Goal: Task Accomplishment & Management: Complete application form

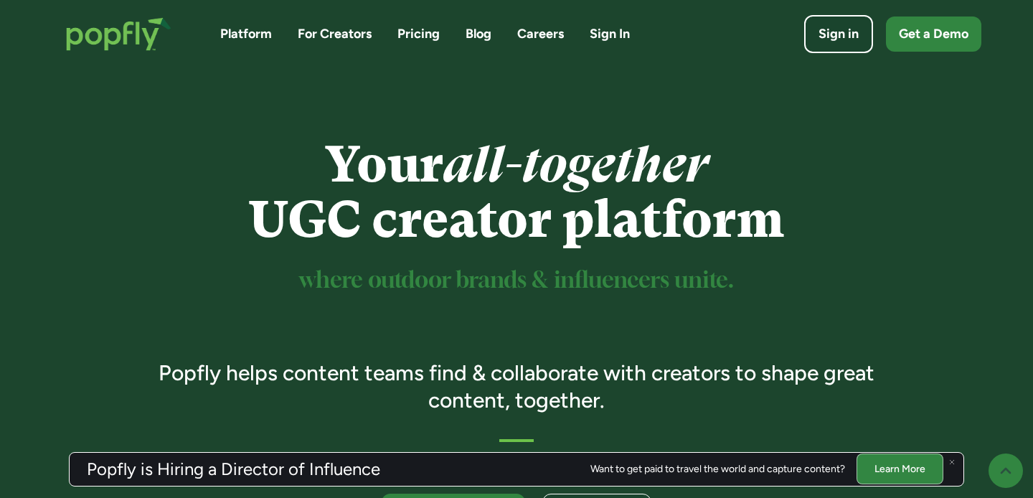
click at [552, 32] on link "Careers" at bounding box center [540, 34] width 47 height 18
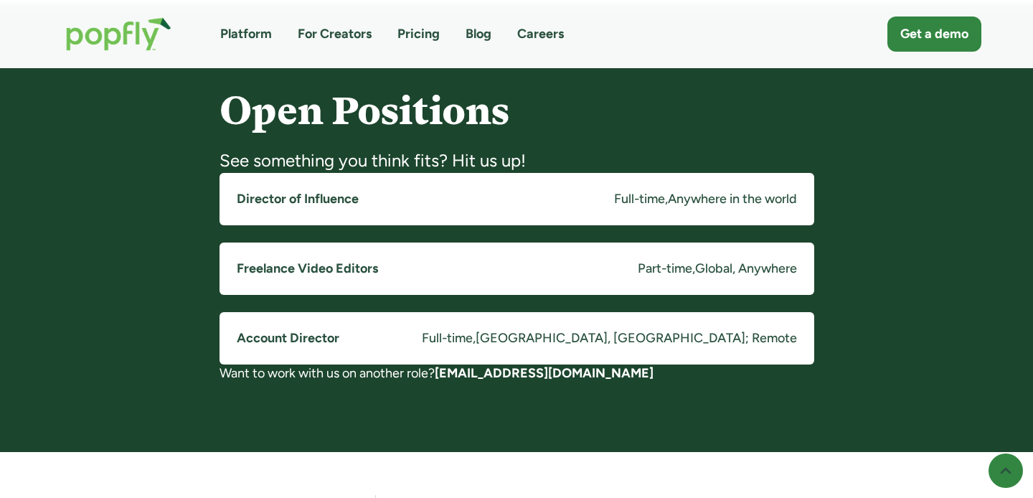
scroll to position [1114, 0]
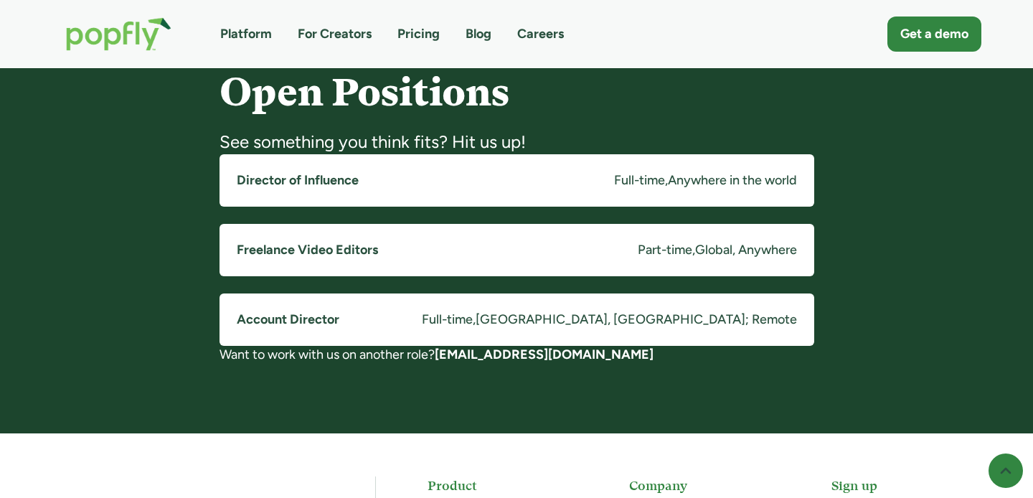
click at [587, 255] on link "Freelance Video Editors Part-time , Global, Anywhere" at bounding box center [517, 250] width 595 height 52
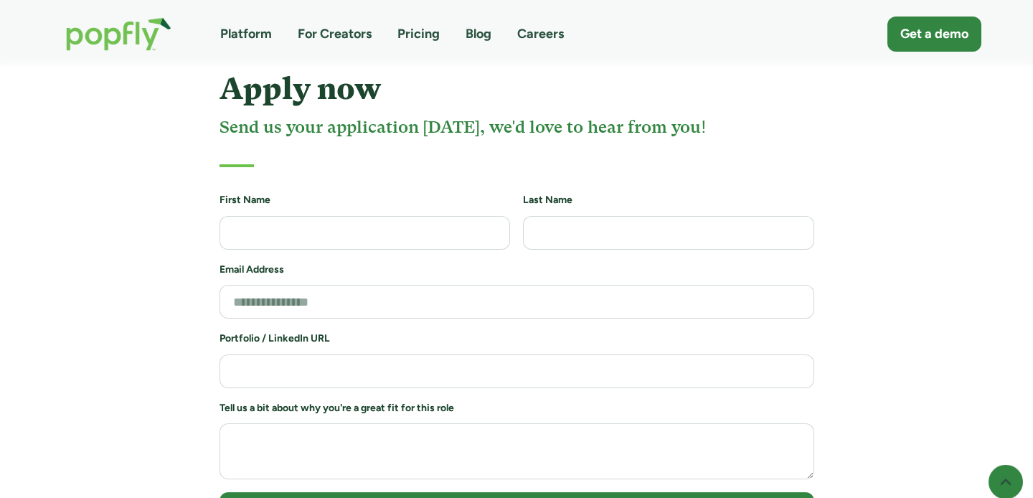
scroll to position [2049, 0]
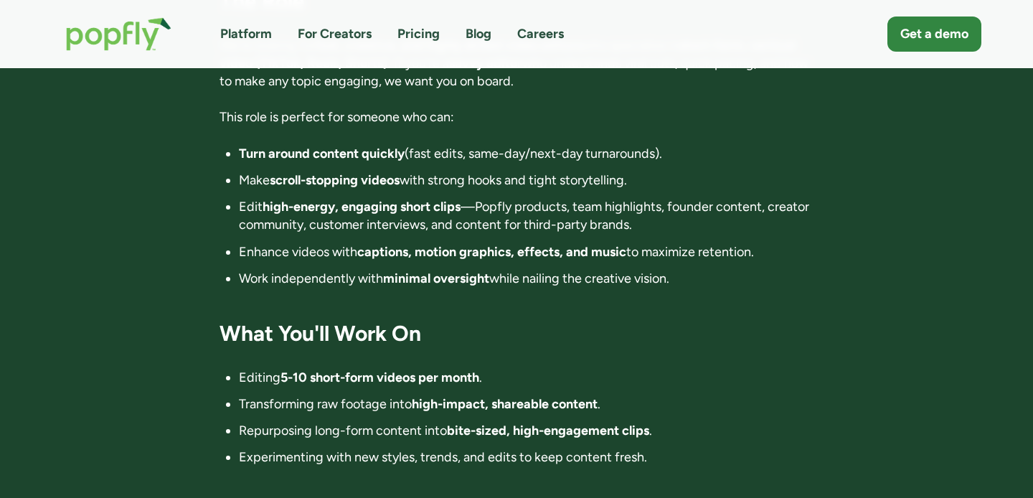
scroll to position [0, 0]
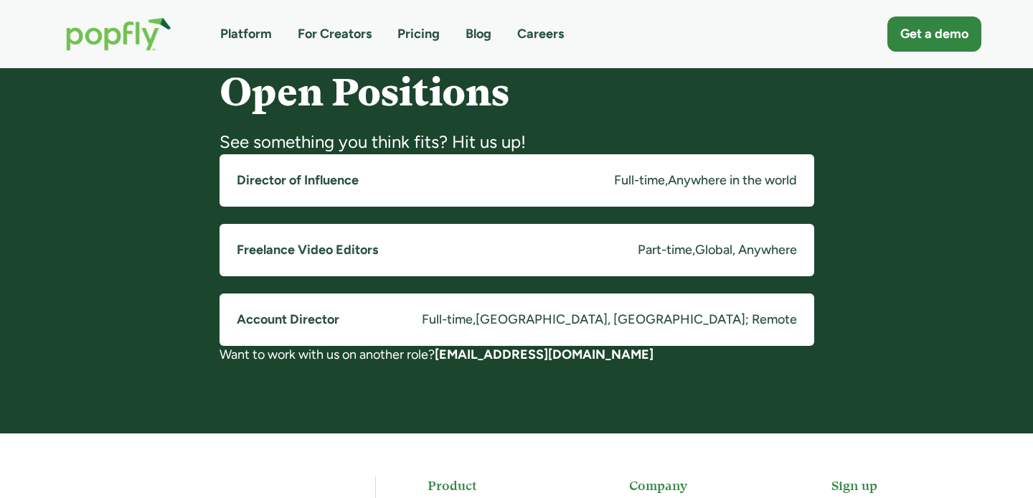
click at [310, 189] on link "Director of Influence Full-time , Anywhere in the world" at bounding box center [517, 180] width 595 height 52
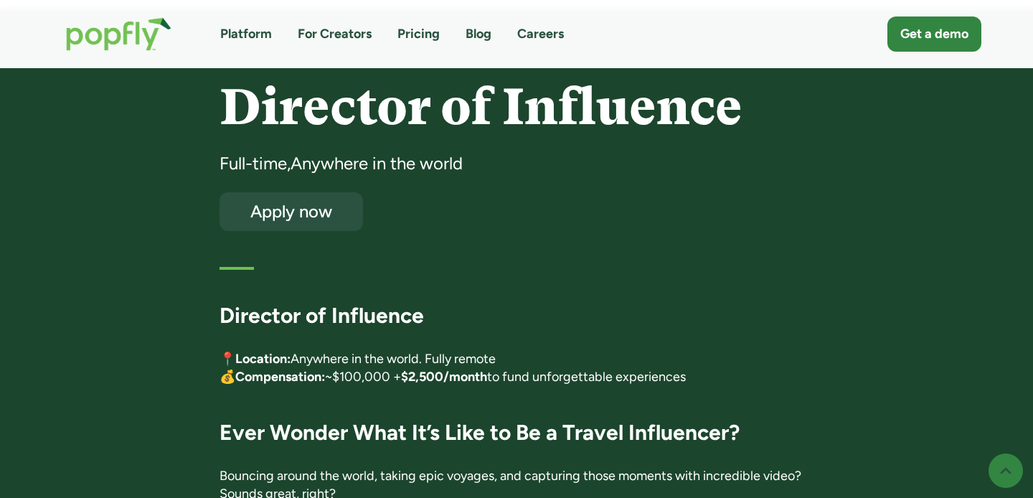
scroll to position [66, 0]
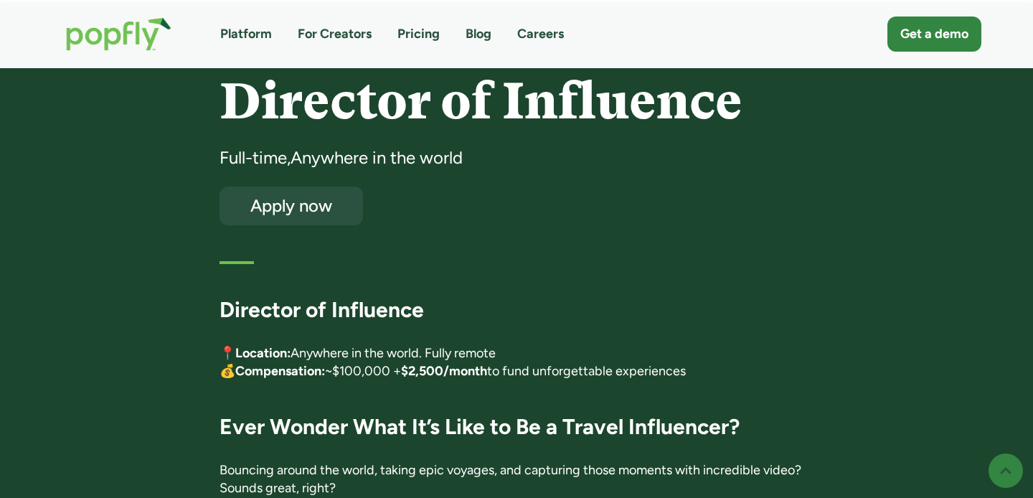
click at [577, 344] on p "📍 Location: Anywhere in the world. Fully remote 💰 Compensation: ~$100,000 + $2,…" at bounding box center [517, 362] width 595 height 36
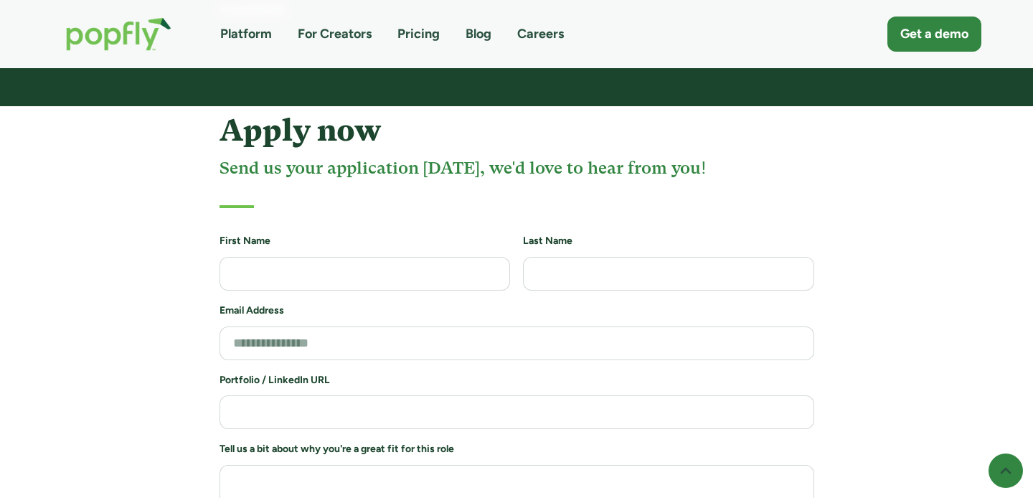
scroll to position [3027, 0]
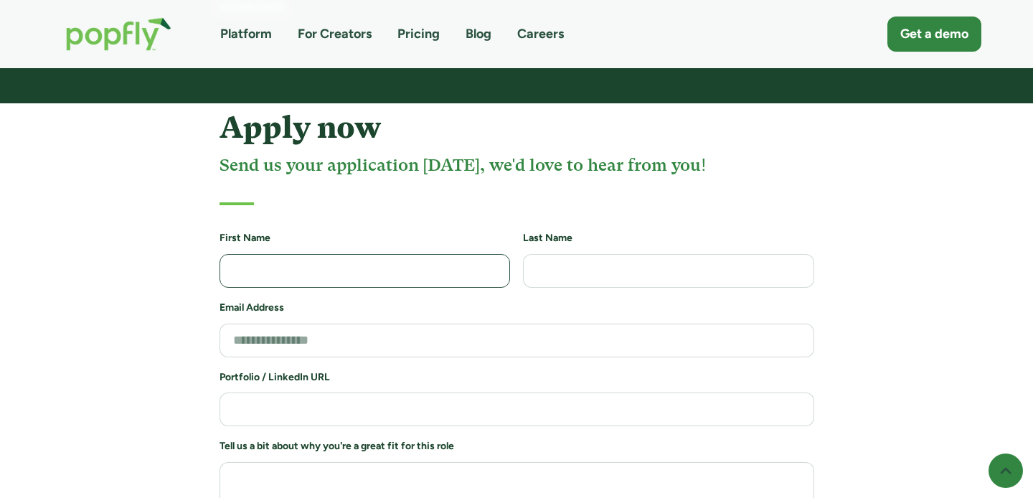
click at [405, 254] on input "Job Application Form" at bounding box center [365, 271] width 291 height 34
type input "********"
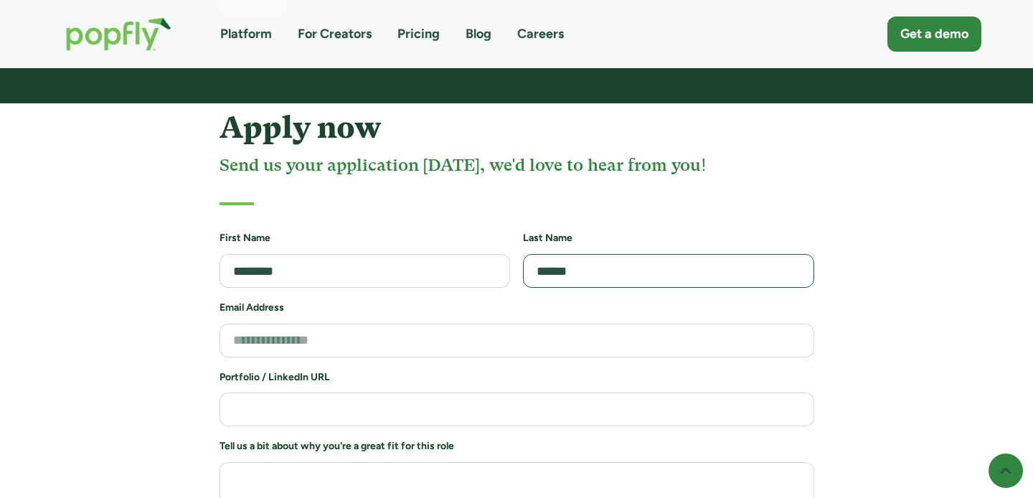
type input "******"
click at [333, 324] on input "Job Application Form" at bounding box center [517, 341] width 595 height 34
type input "**********"
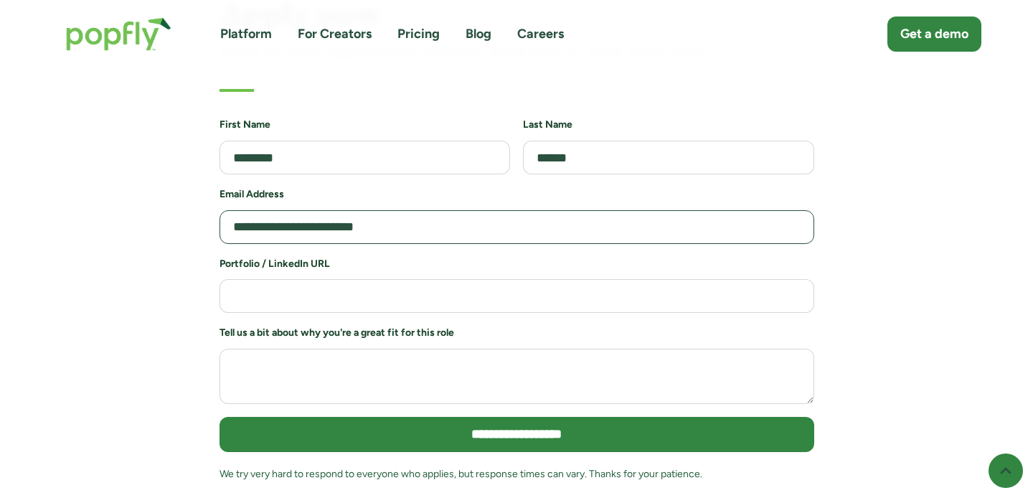
scroll to position [3146, 0]
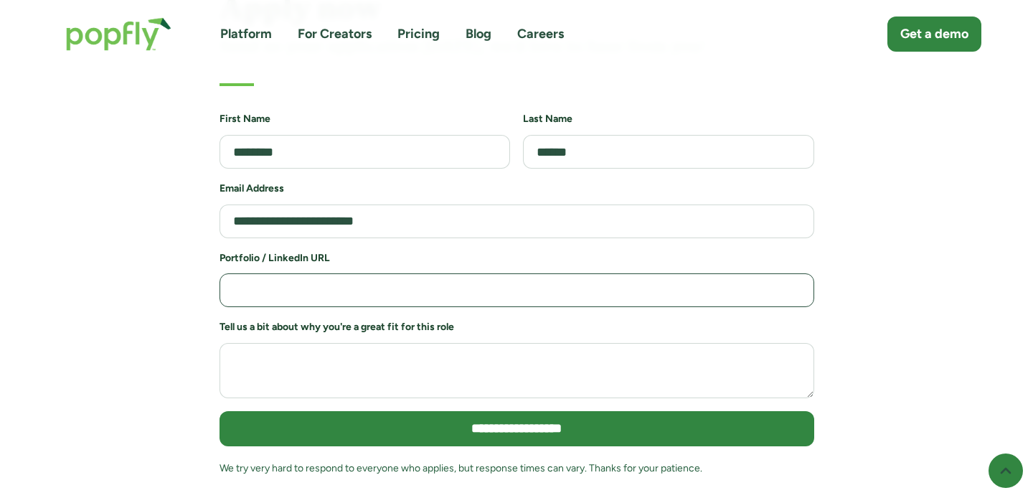
click at [312, 273] on input "Job Application Form" at bounding box center [517, 290] width 595 height 34
click at [307, 273] on input "Job Application Form" at bounding box center [517, 290] width 595 height 34
paste input "**********"
click at [233, 273] on input "**********" at bounding box center [517, 290] width 595 height 34
click at [228, 273] on input "**********" at bounding box center [517, 290] width 595 height 34
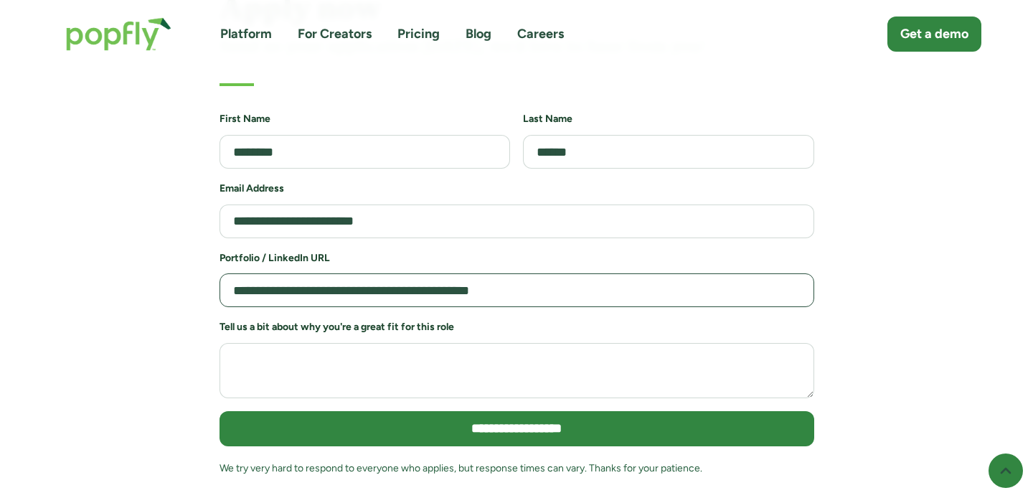
paste input "**********"
type input "**********"
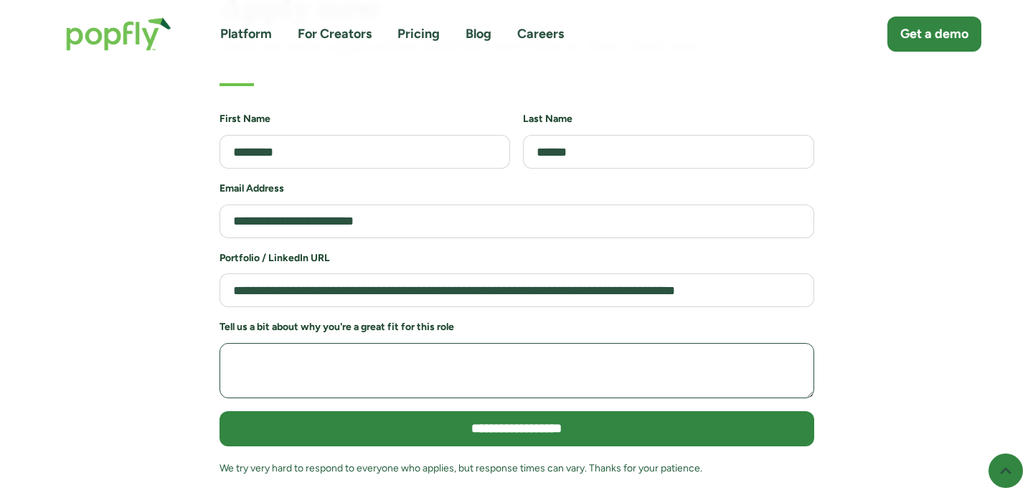
click at [498, 343] on textarea "Job Application Form" at bounding box center [517, 370] width 595 height 55
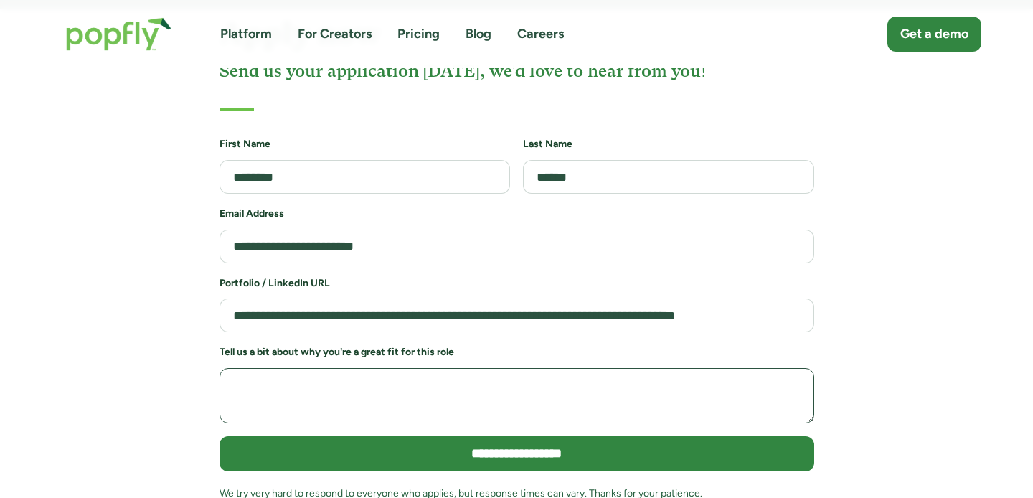
scroll to position [3120, 0]
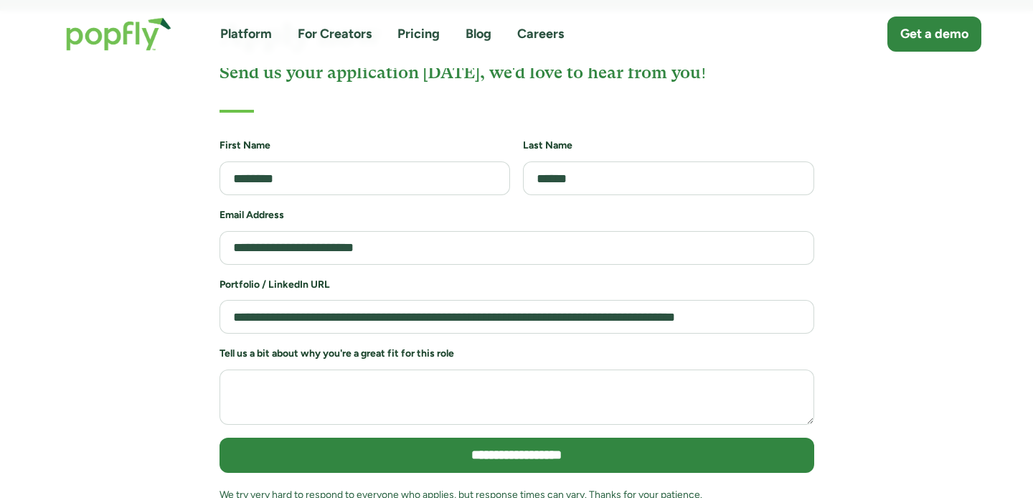
click at [450, 230] on form "**********" at bounding box center [517, 328] width 595 height 378
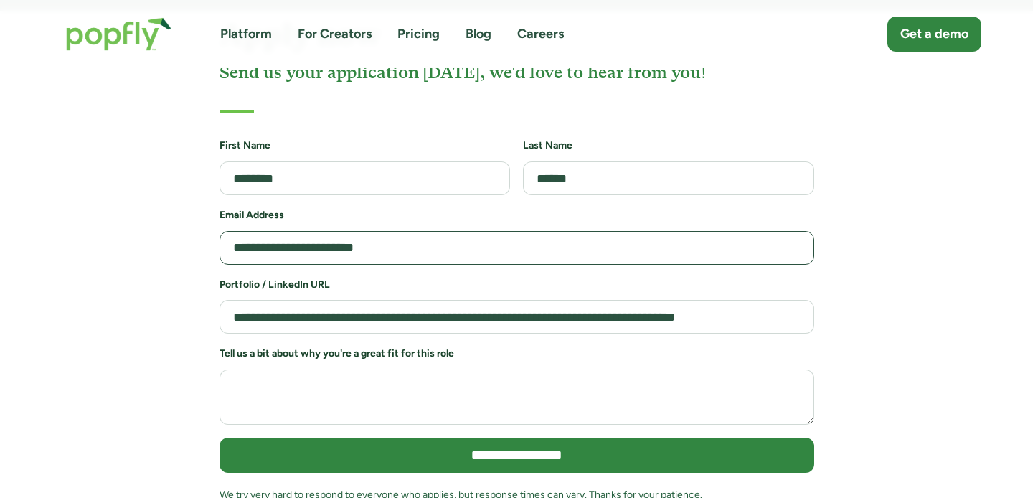
click at [441, 231] on input "**********" at bounding box center [517, 248] width 595 height 34
type input "**********"
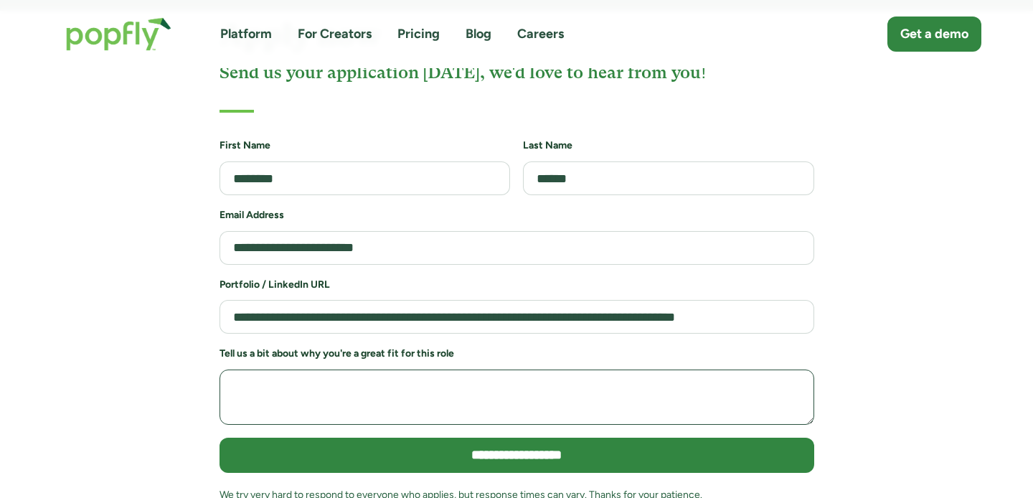
click at [448, 378] on textarea "Job Application Form" at bounding box center [517, 397] width 595 height 55
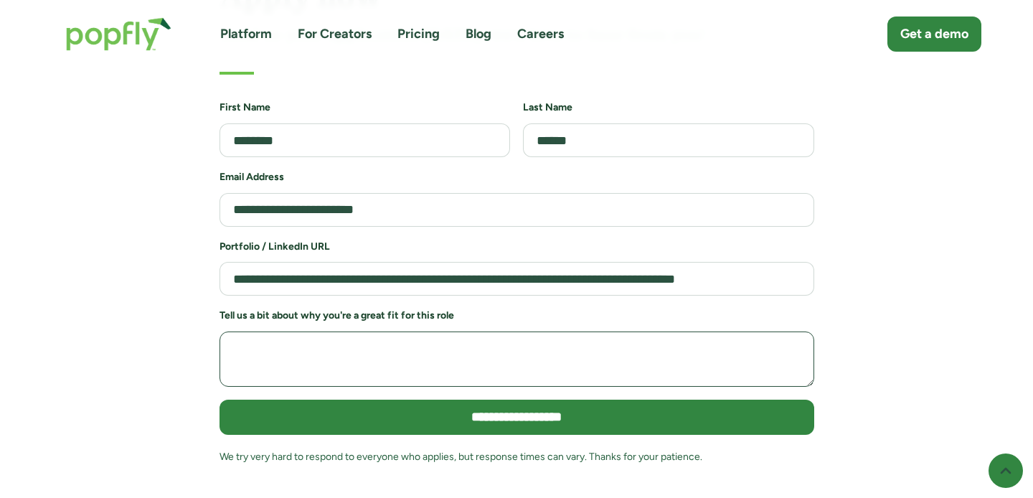
scroll to position [3159, 0]
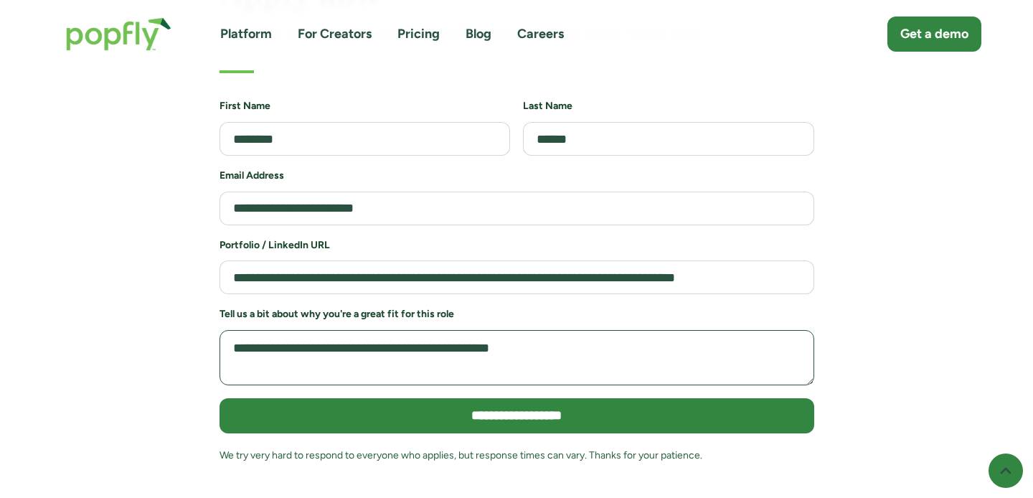
click at [334, 330] on textarea "**********" at bounding box center [517, 357] width 595 height 55
click at [340, 330] on textarea "**********" at bounding box center [517, 357] width 595 height 55
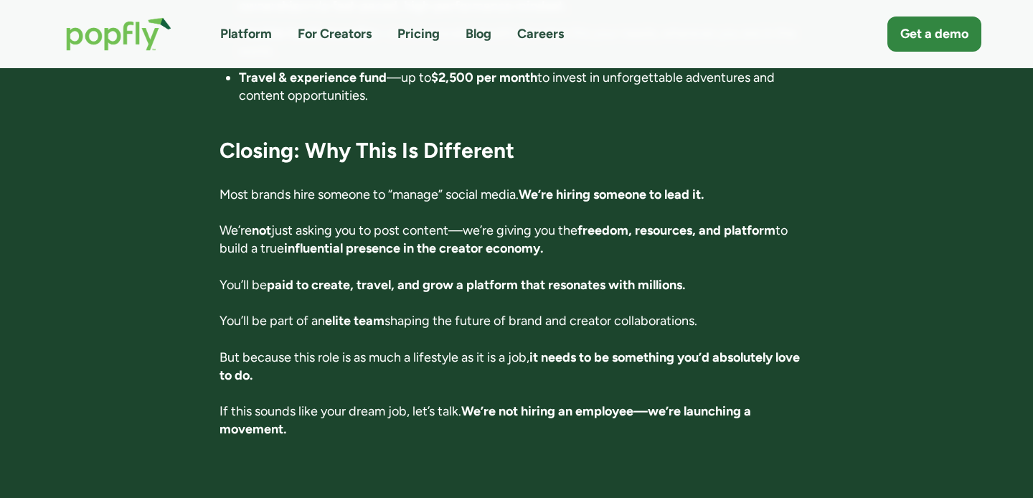
scroll to position [2594, 0]
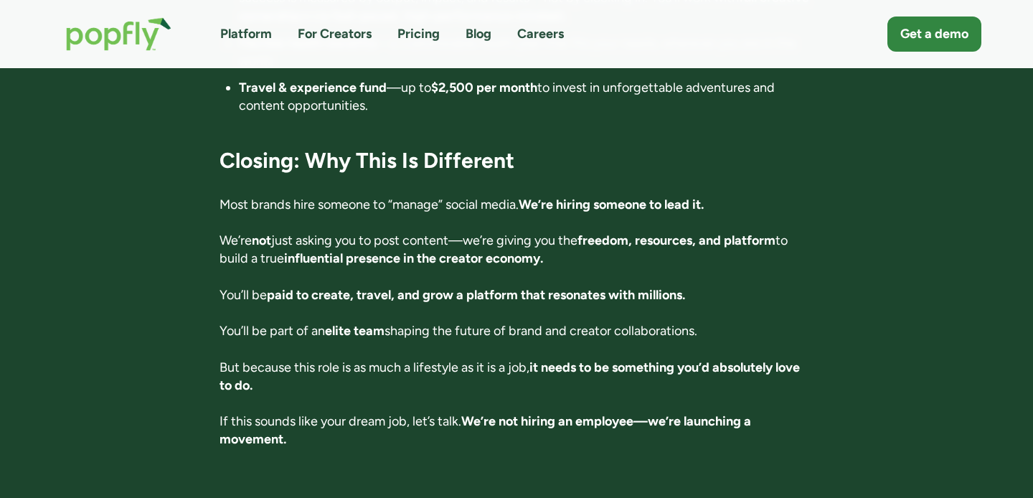
type textarea "**********"
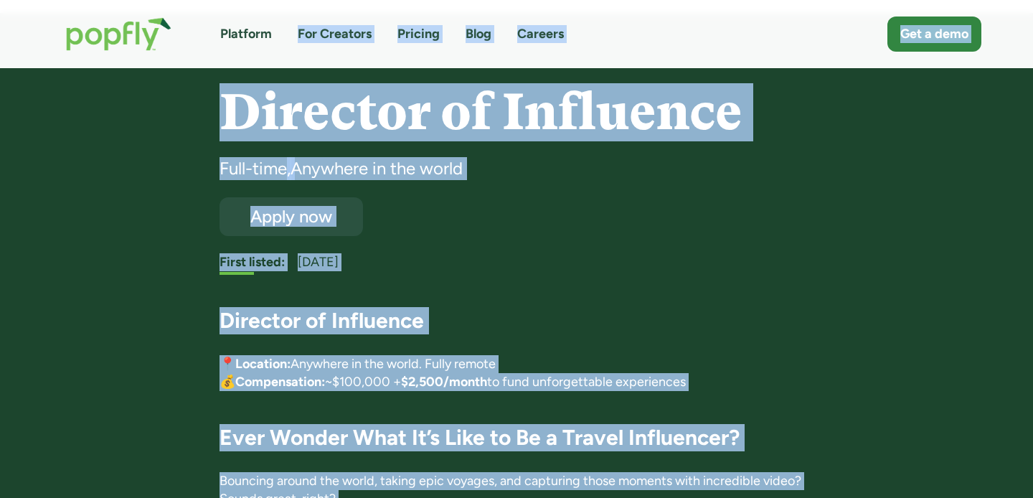
scroll to position [0, 0]
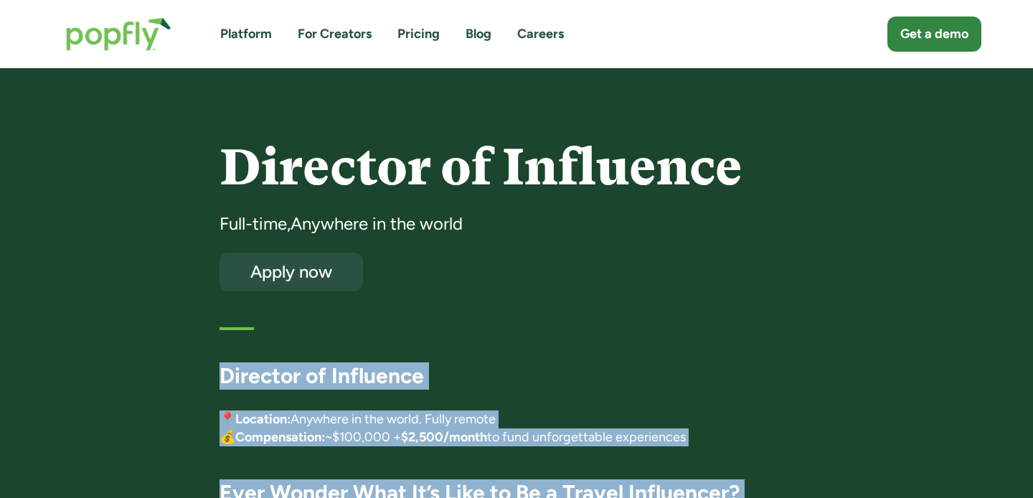
drag, startPoint x: 310, startPoint y: 407, endPoint x: 223, endPoint y: 369, distance: 94.8
copy div "Director of Influence 📍 Location: Anywhere in the world. Fully remote 💰 Compens…"
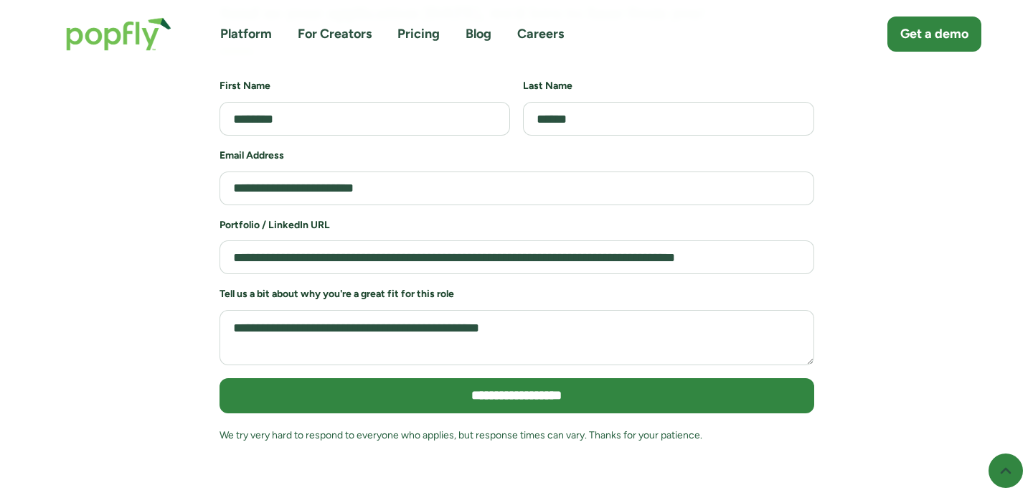
scroll to position [3196, 0]
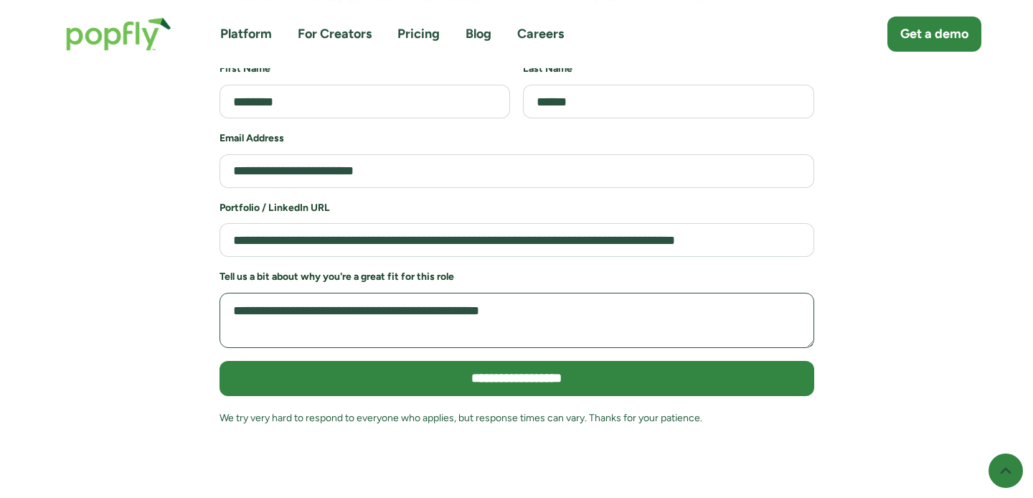
click at [352, 293] on textarea "**********" at bounding box center [517, 320] width 595 height 55
paste textarea "**********"
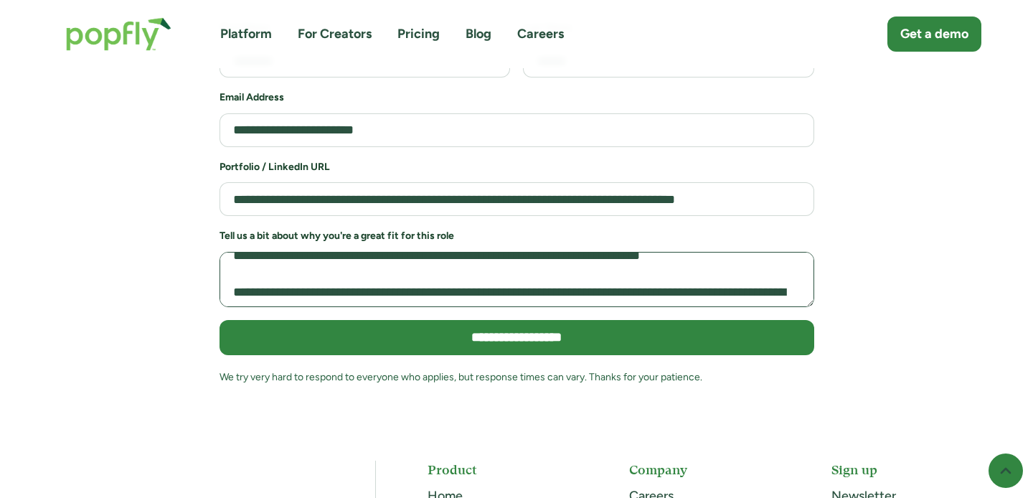
scroll to position [0, 0]
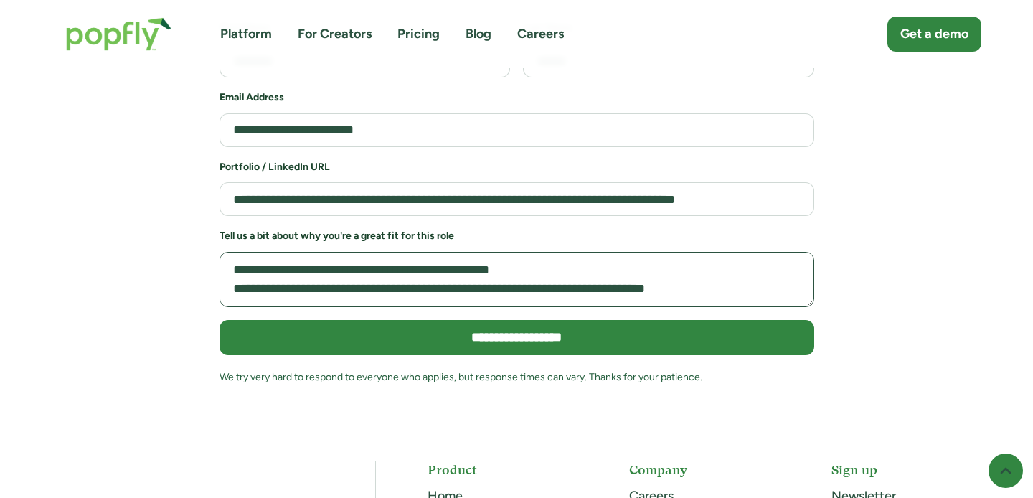
click at [297, 252] on textarea "Job Application Form" at bounding box center [517, 279] width 595 height 55
click at [322, 252] on textarea "Job Application Form" at bounding box center [517, 279] width 595 height 55
click at [292, 252] on textarea "Job Application Form" at bounding box center [517, 279] width 595 height 55
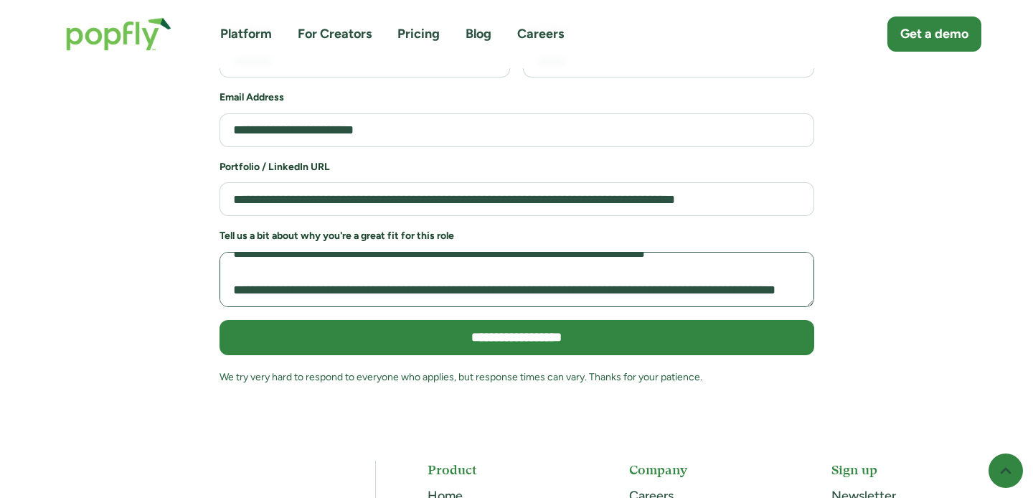
scroll to position [25, 0]
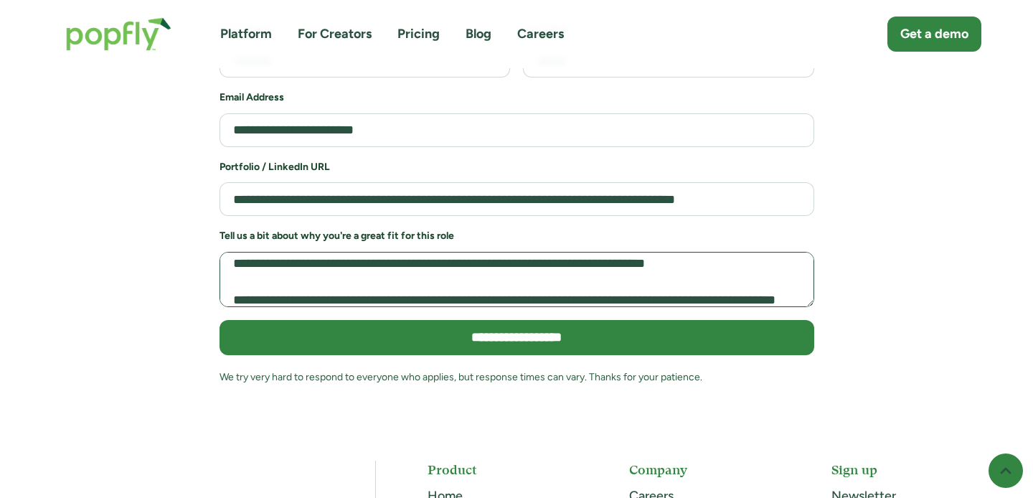
click at [716, 252] on textarea "Job Application Form" at bounding box center [517, 279] width 595 height 55
click at [364, 252] on textarea "Job Application Form" at bounding box center [517, 279] width 595 height 55
drag, startPoint x: 456, startPoint y: 229, endPoint x: 395, endPoint y: 223, distance: 61.3
click at [395, 252] on textarea "Job Application Form" at bounding box center [517, 279] width 595 height 55
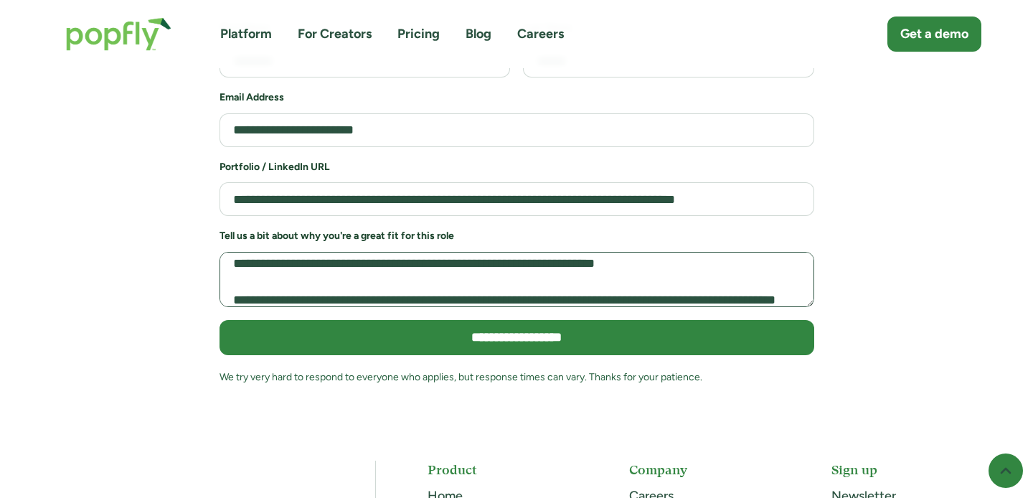
click at [432, 252] on textarea "Job Application Form" at bounding box center [517, 279] width 595 height 55
click at [543, 252] on textarea "Job Application Form" at bounding box center [517, 279] width 595 height 55
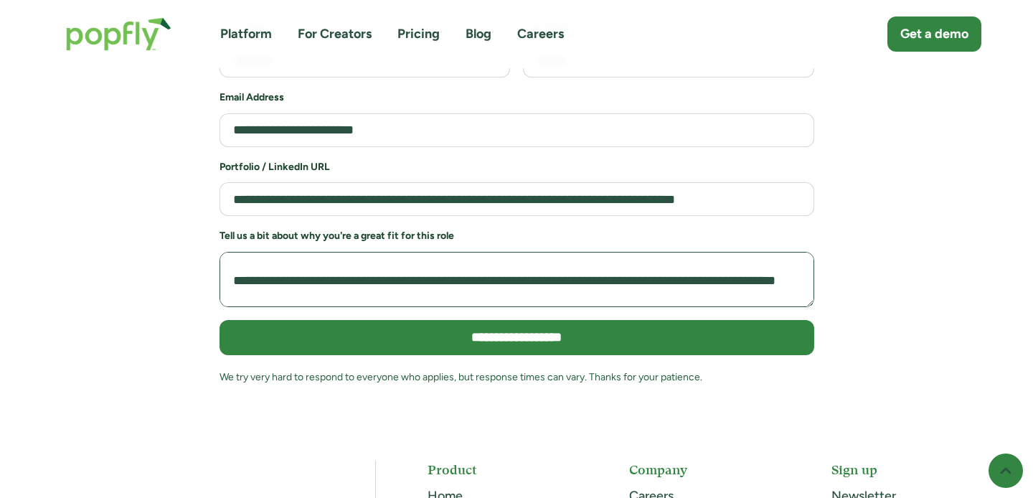
scroll to position [0, 0]
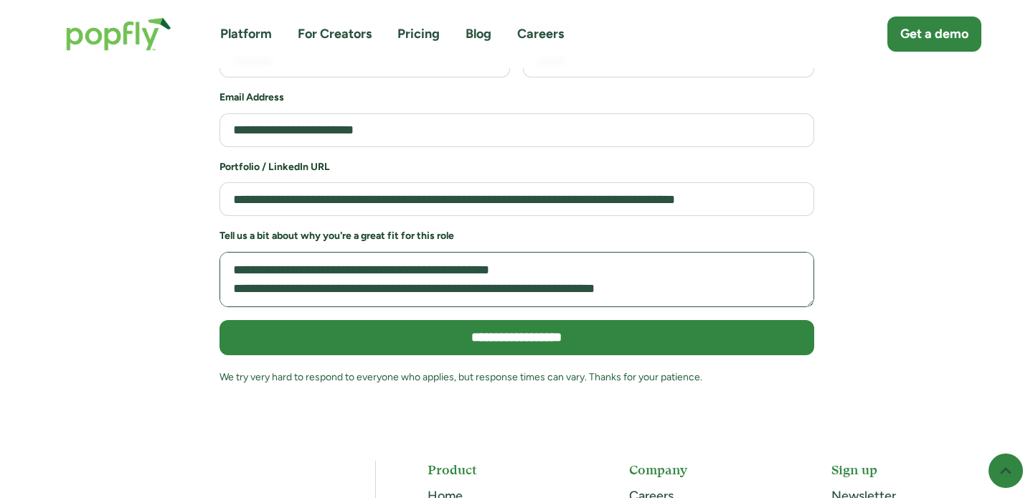
click at [548, 252] on textarea "Job Application Form" at bounding box center [517, 279] width 595 height 55
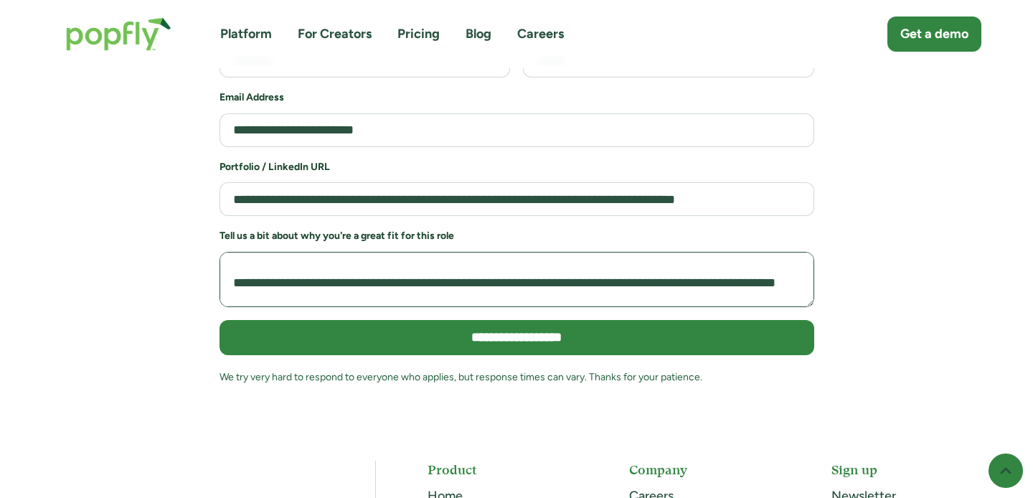
scroll to position [44, 0]
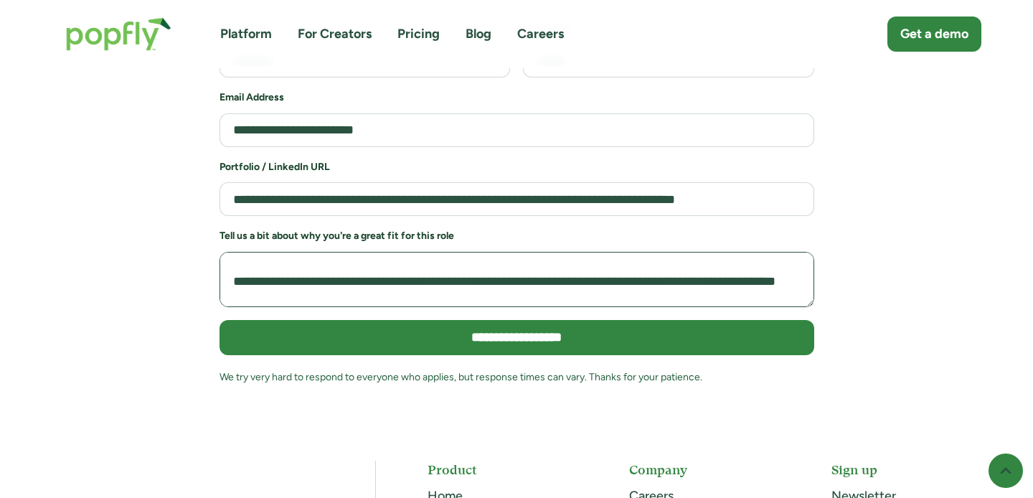
click at [546, 252] on textarea "Job Application Form" at bounding box center [517, 279] width 595 height 55
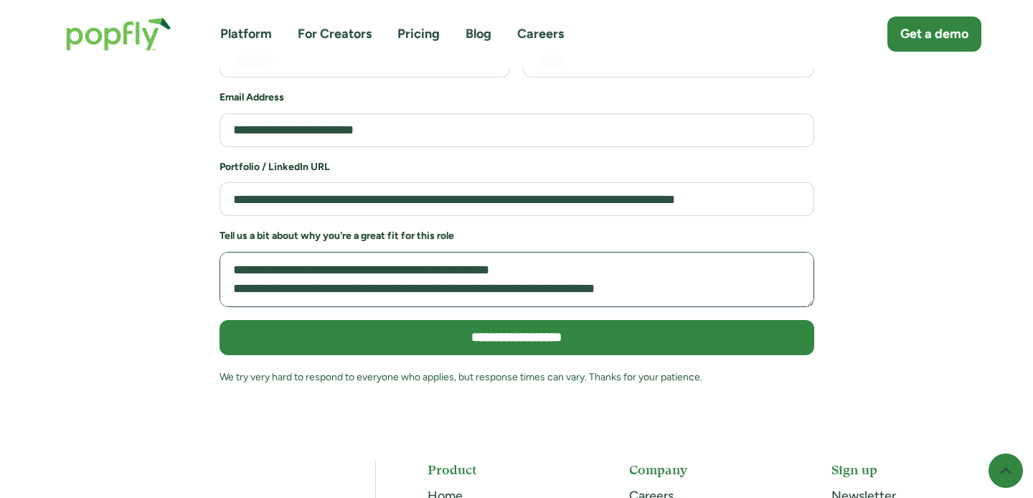
scroll to position [61, 0]
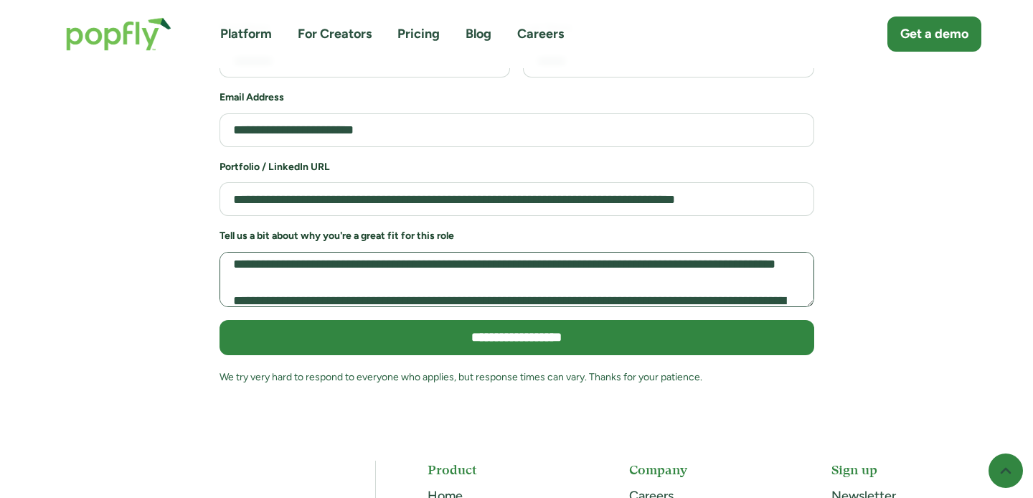
click at [294, 252] on textarea "Job Application Form" at bounding box center [517, 279] width 595 height 55
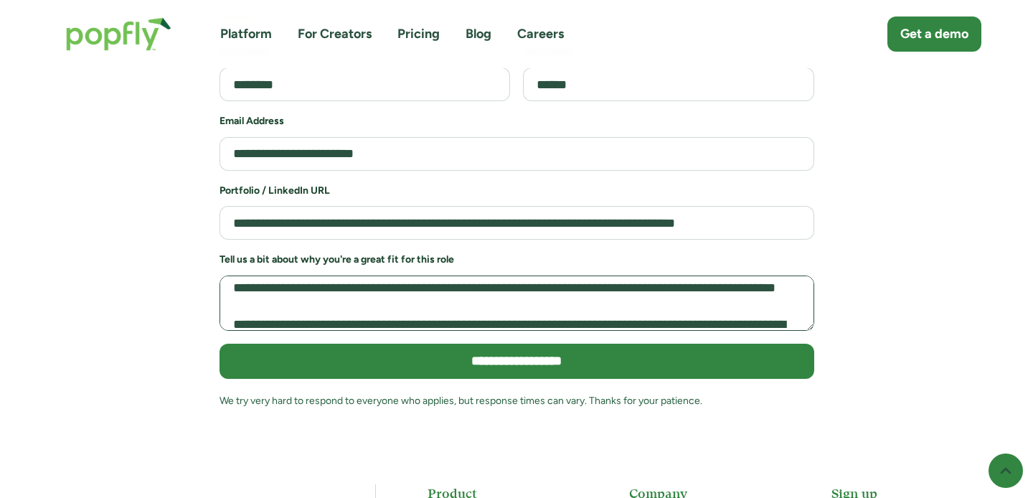
scroll to position [3222, 0]
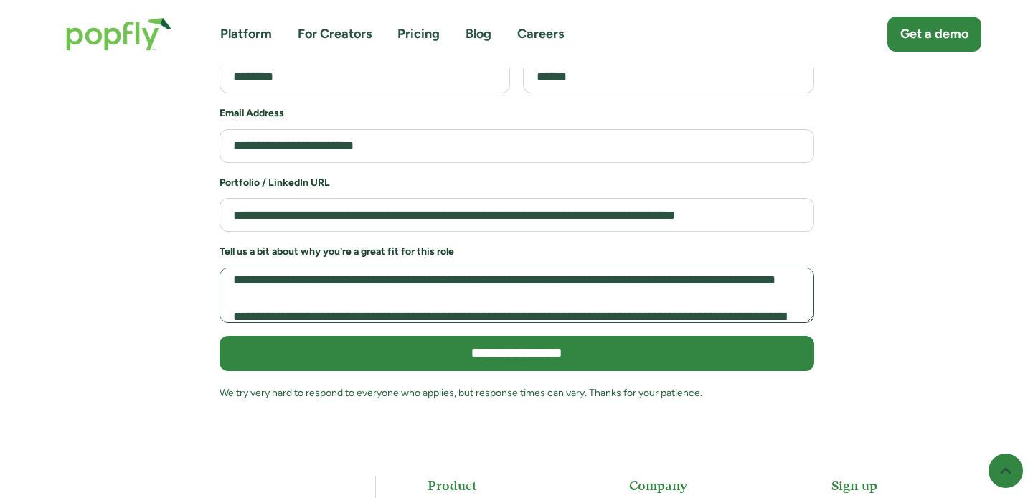
click at [355, 268] on textarea "Job Application Form" at bounding box center [517, 295] width 595 height 55
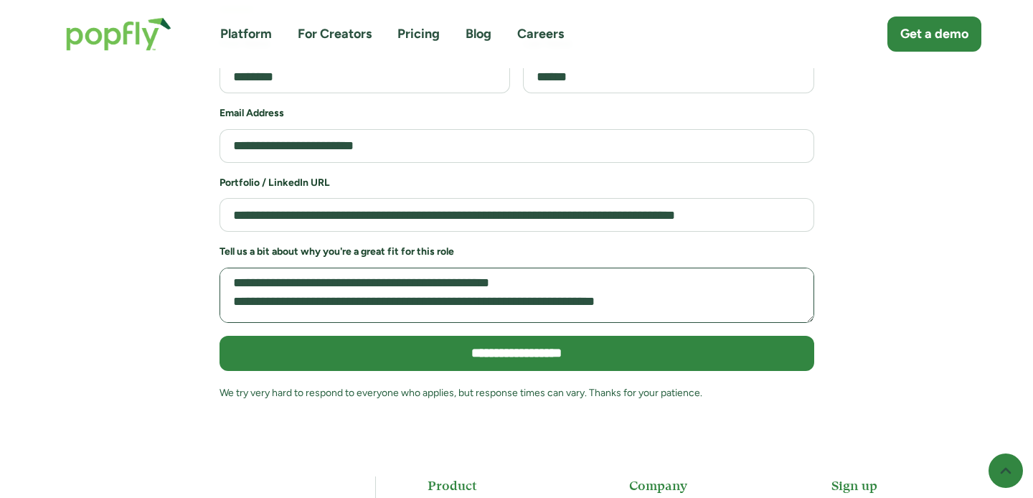
scroll to position [0, 0]
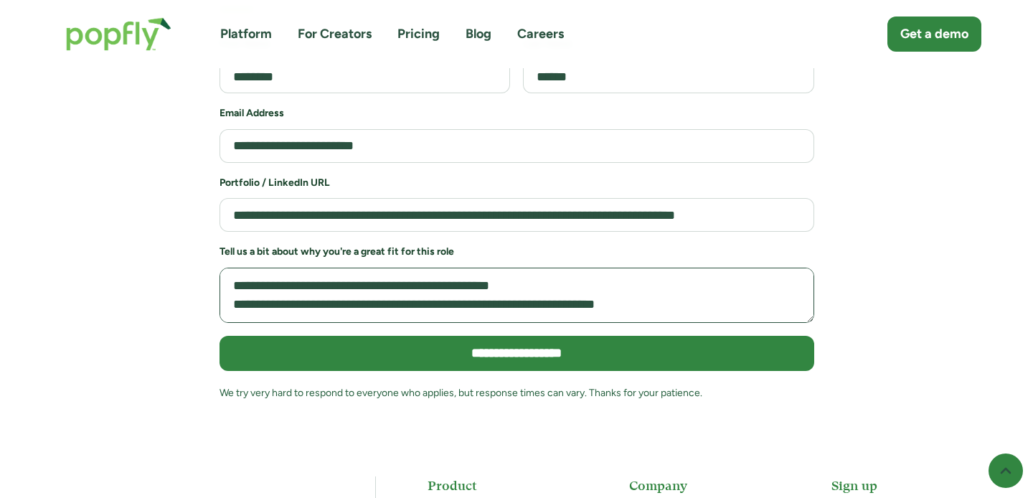
click at [248, 268] on textarea "Job Application Form" at bounding box center [517, 295] width 595 height 55
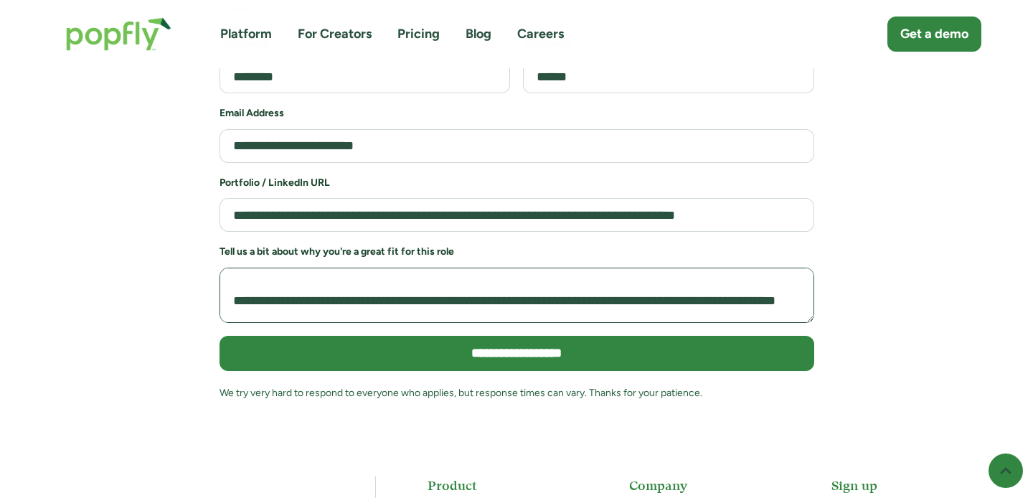
scroll to position [51, 0]
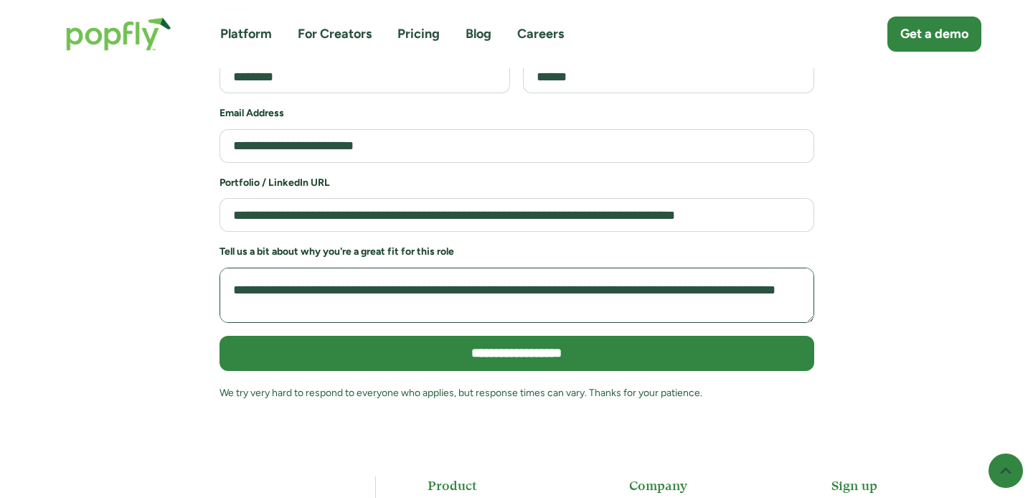
click at [271, 268] on textarea "Job Application Form" at bounding box center [517, 295] width 595 height 55
click at [248, 268] on textarea "Job Application Form" at bounding box center [517, 295] width 595 height 55
click at [334, 268] on textarea "Job Application Form" at bounding box center [517, 295] width 595 height 55
click at [384, 268] on textarea "Job Application Form" at bounding box center [517, 295] width 595 height 55
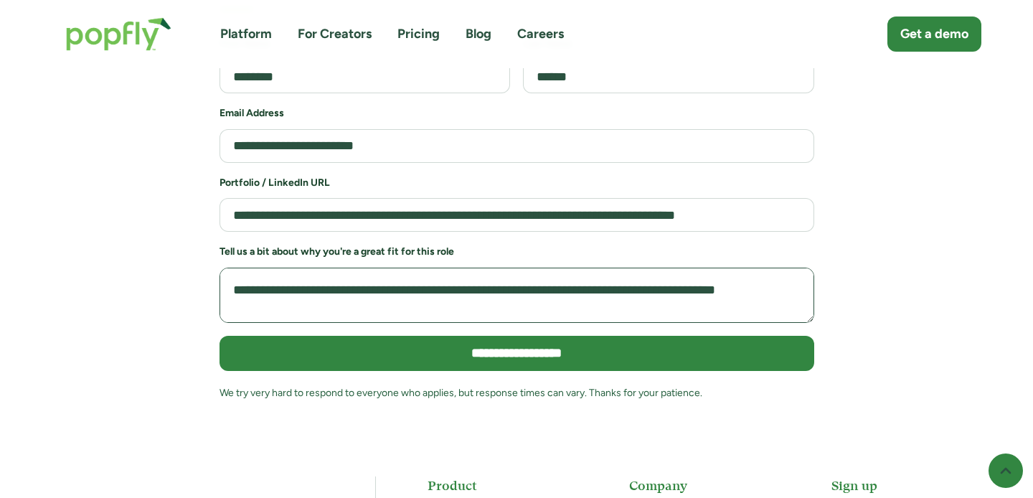
click at [437, 268] on textarea "Job Application Form" at bounding box center [517, 295] width 595 height 55
click at [473, 268] on textarea "Job Application Form" at bounding box center [517, 295] width 595 height 55
click at [516, 270] on textarea "Job Application Form" at bounding box center [517, 295] width 595 height 55
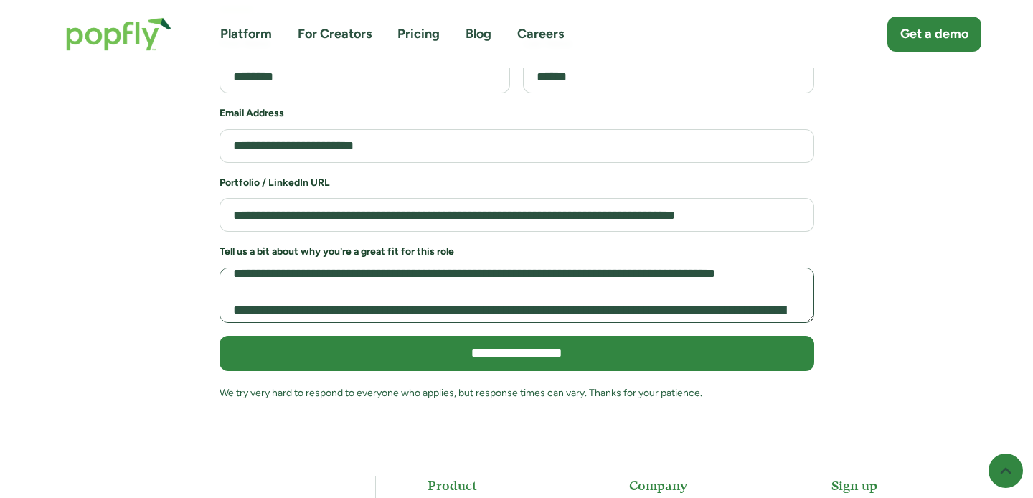
scroll to position [60, 0]
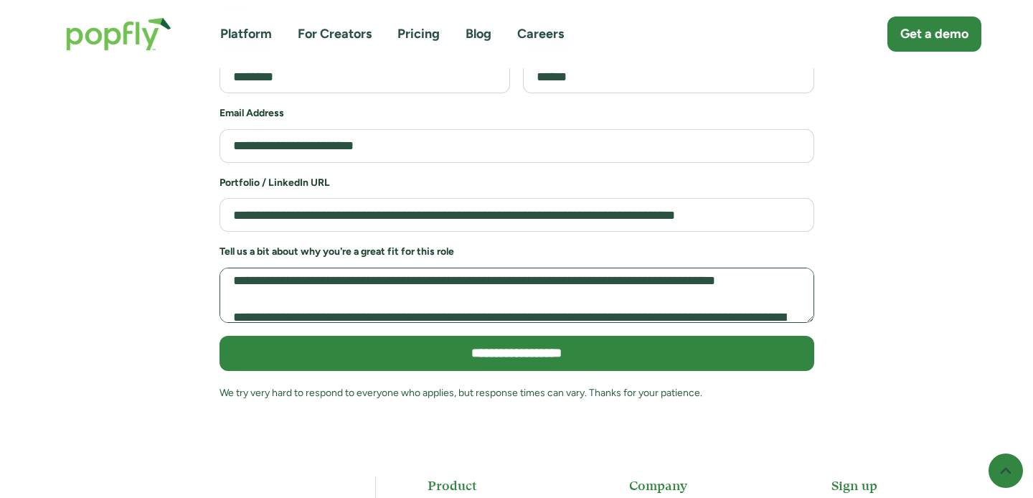
click at [413, 268] on textarea "Job Application Form" at bounding box center [517, 295] width 595 height 55
click at [355, 268] on textarea "Job Application Form" at bounding box center [517, 295] width 595 height 55
click at [375, 268] on textarea "Job Application Form" at bounding box center [517, 295] width 595 height 55
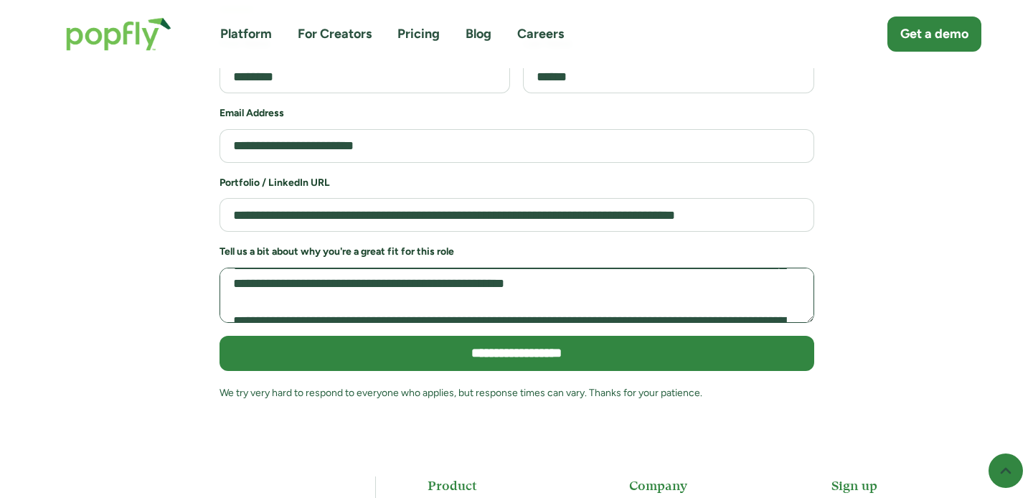
click at [743, 268] on textarea "Job Application Form" at bounding box center [517, 295] width 595 height 55
click at [510, 268] on textarea "Job Application Form" at bounding box center [517, 295] width 595 height 55
click at [371, 268] on textarea "Job Application Form" at bounding box center [517, 295] width 595 height 55
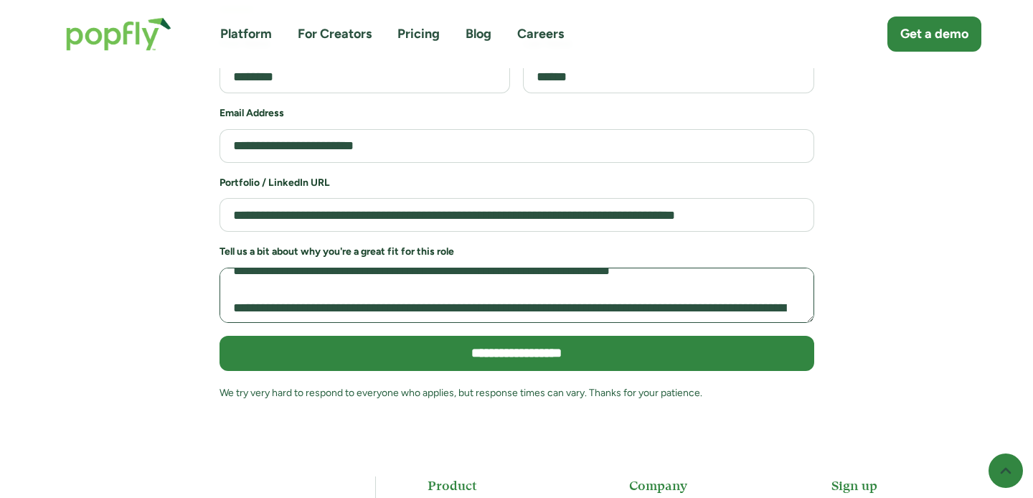
scroll to position [164, 0]
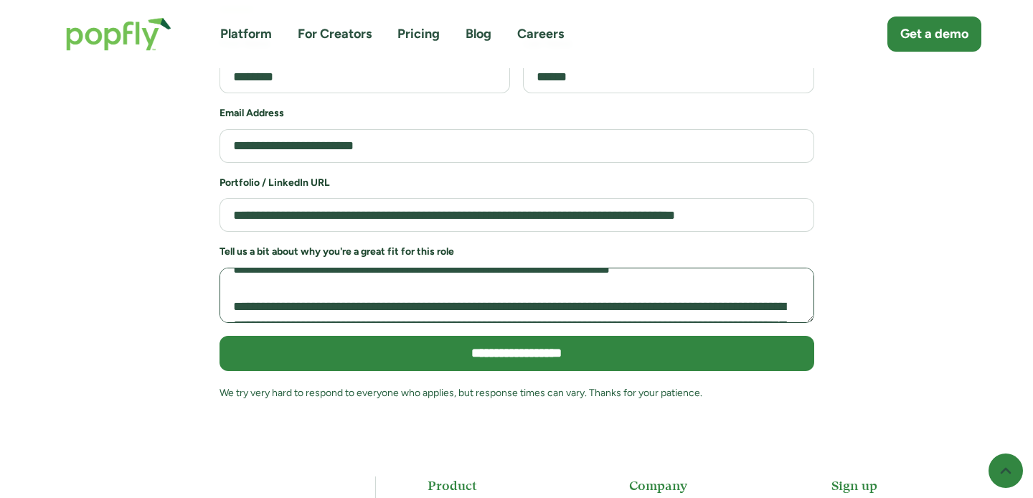
click at [371, 268] on textarea "Job Application Form" at bounding box center [517, 295] width 595 height 55
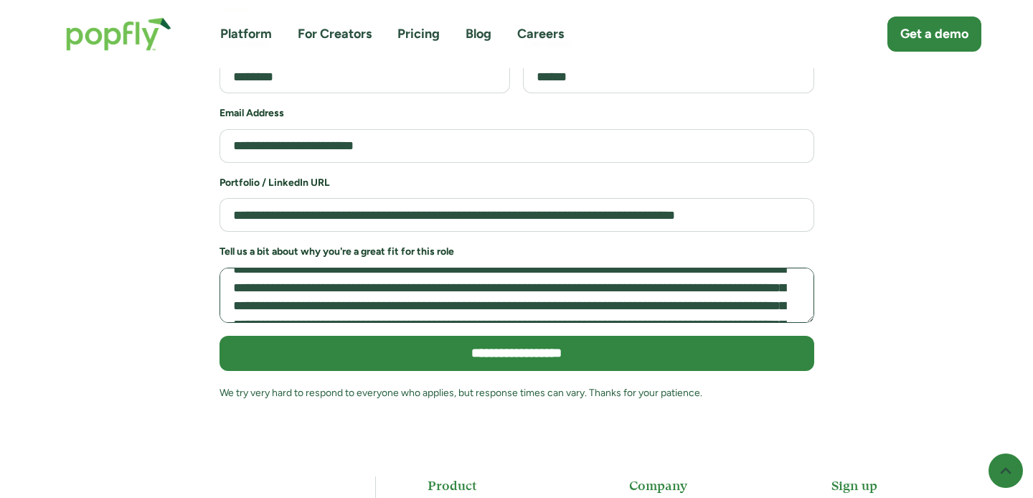
click at [364, 268] on textarea "Job Application Form" at bounding box center [517, 295] width 595 height 55
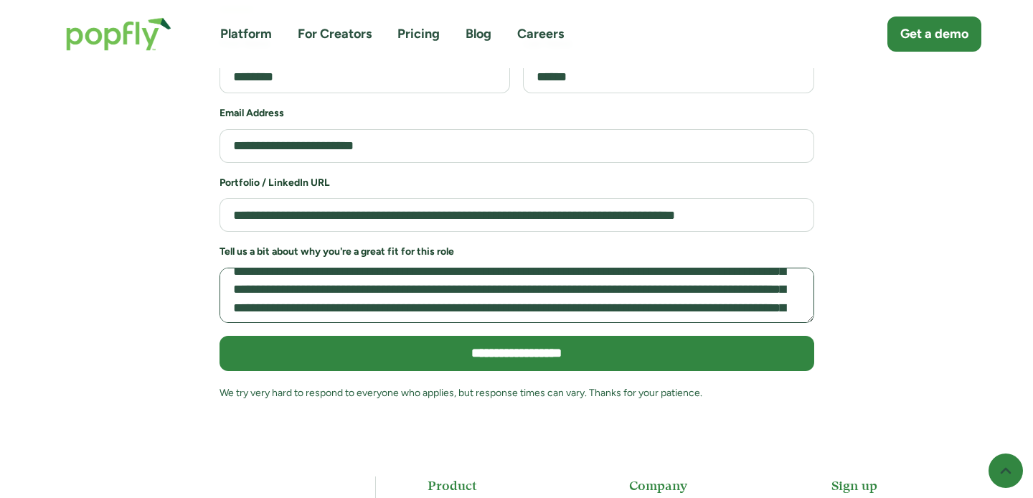
scroll to position [218, 0]
click at [385, 268] on textarea "Job Application Form" at bounding box center [517, 295] width 595 height 55
click at [366, 268] on textarea "Job Application Form" at bounding box center [517, 295] width 595 height 55
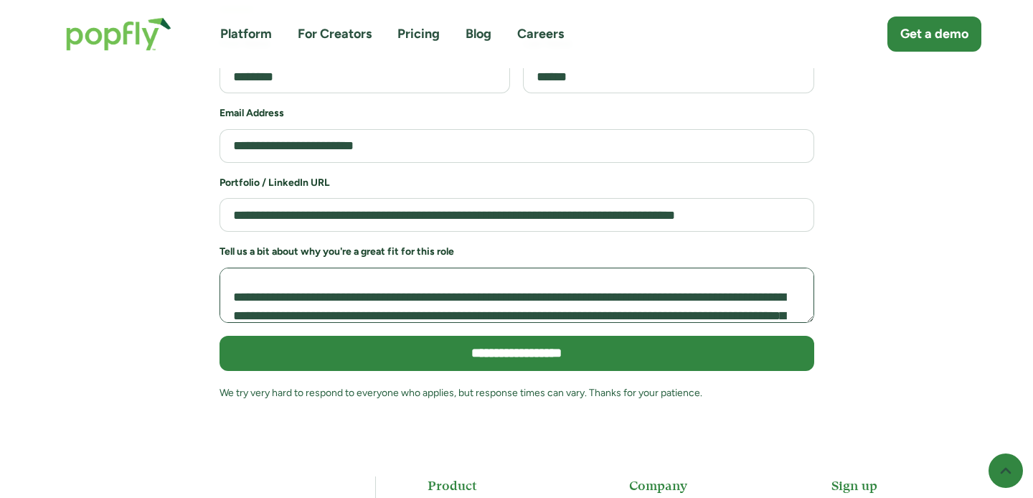
scroll to position [340, 0]
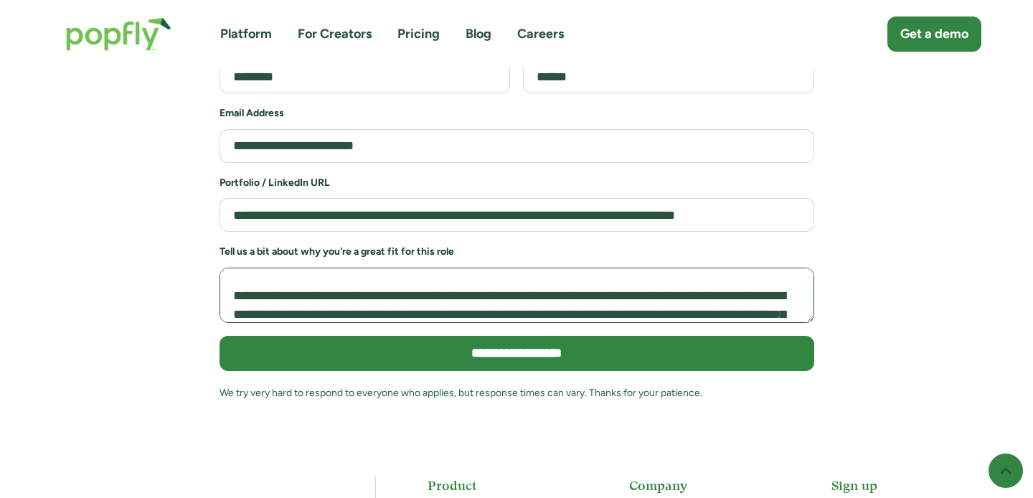
click at [495, 268] on textarea "Job Application Form" at bounding box center [517, 295] width 595 height 55
click at [394, 268] on textarea "Job Application Form" at bounding box center [517, 295] width 595 height 55
click at [574, 268] on textarea "Job Application Form" at bounding box center [517, 295] width 595 height 55
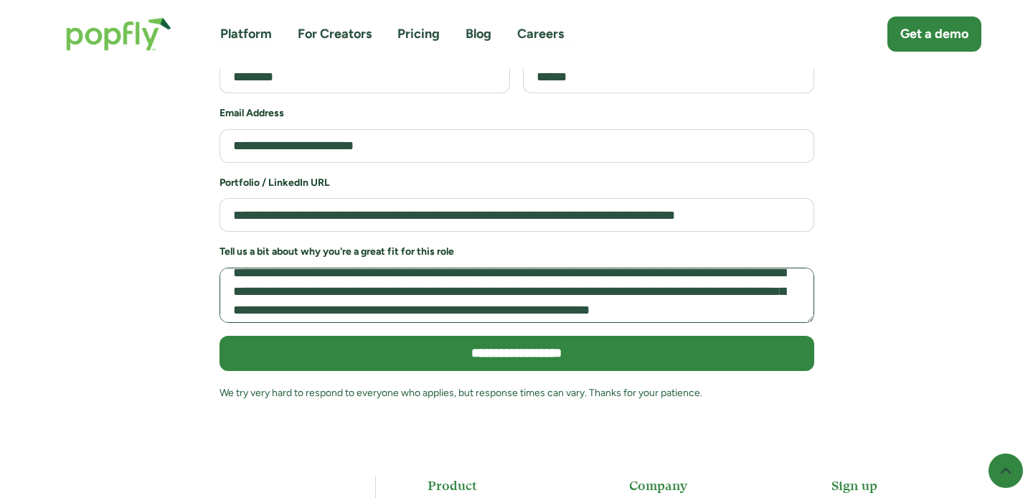
scroll to position [362, 0]
click at [339, 268] on textarea "Job Application Form" at bounding box center [517, 295] width 595 height 55
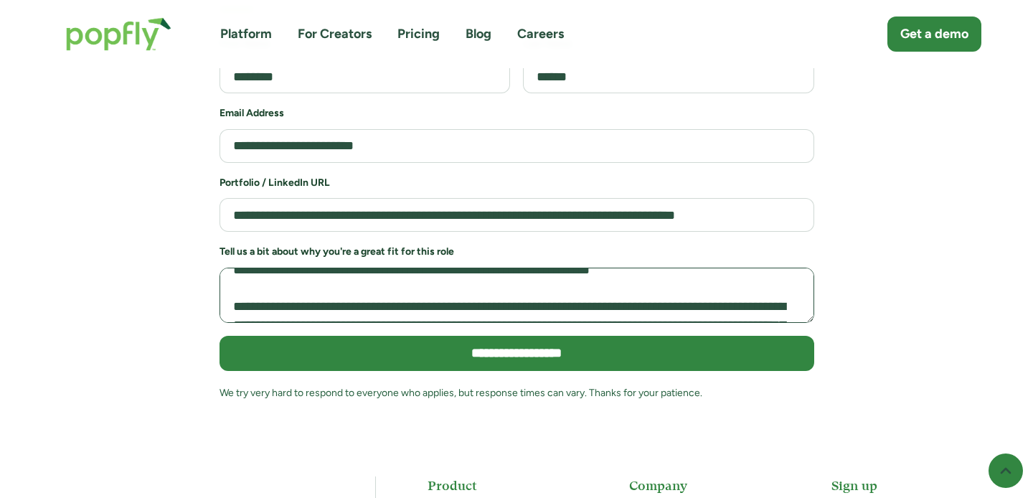
scroll to position [407, 0]
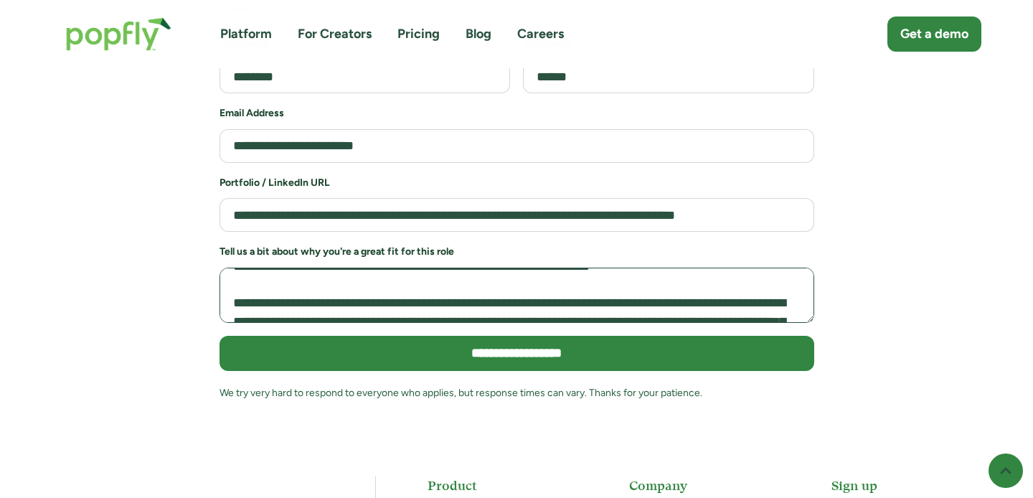
click at [355, 268] on textarea "Job Application Form" at bounding box center [517, 295] width 595 height 55
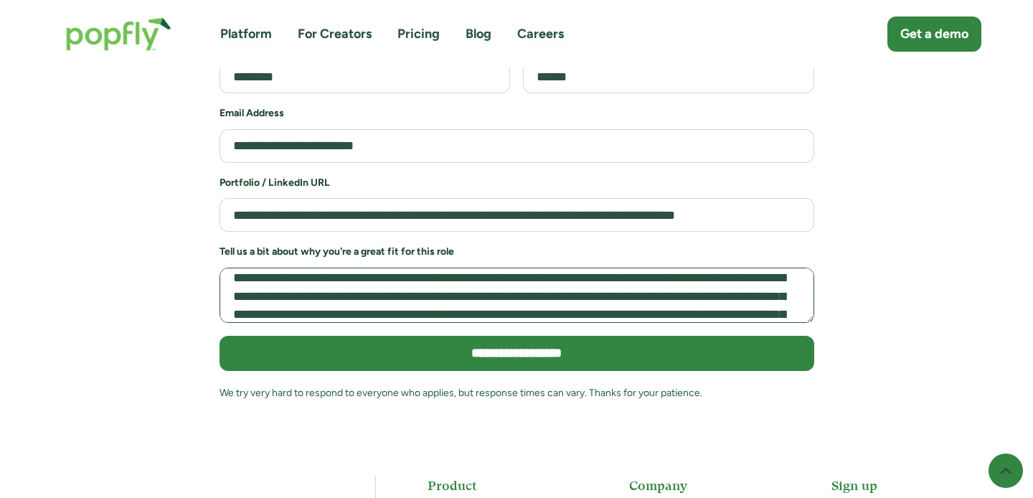
scroll to position [433, 0]
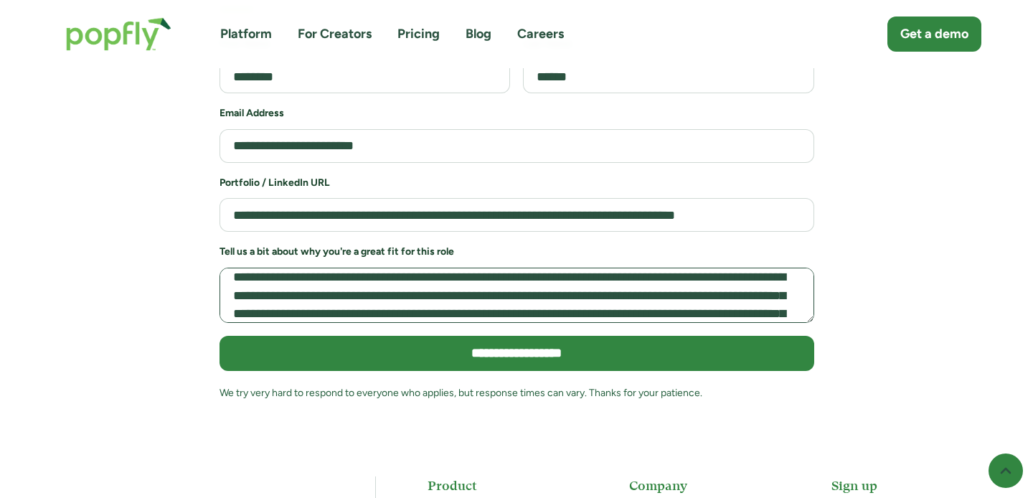
click at [371, 268] on textarea "Job Application Form" at bounding box center [517, 295] width 595 height 55
click at [376, 275] on textarea "Job Application Form" at bounding box center [517, 295] width 595 height 55
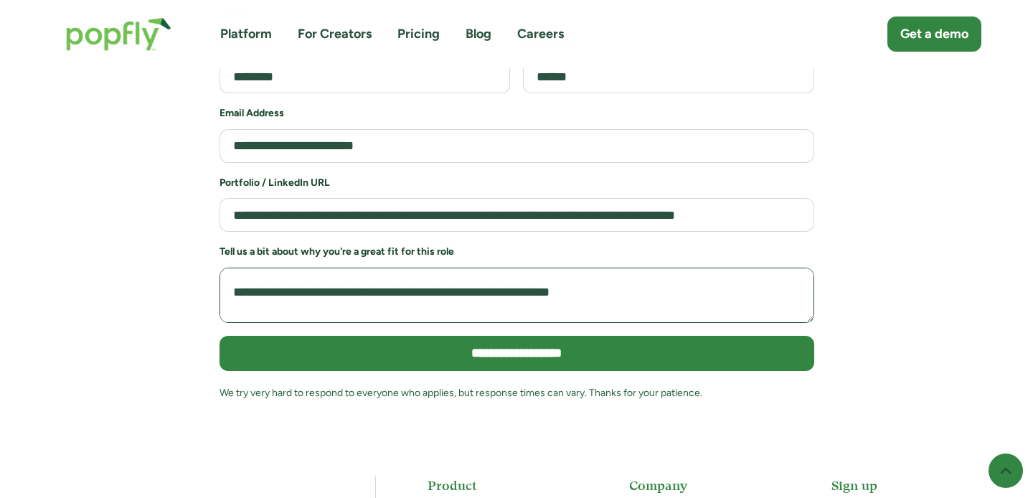
scroll to position [511, 0]
click at [697, 268] on textarea "Job Application Form" at bounding box center [517, 295] width 595 height 55
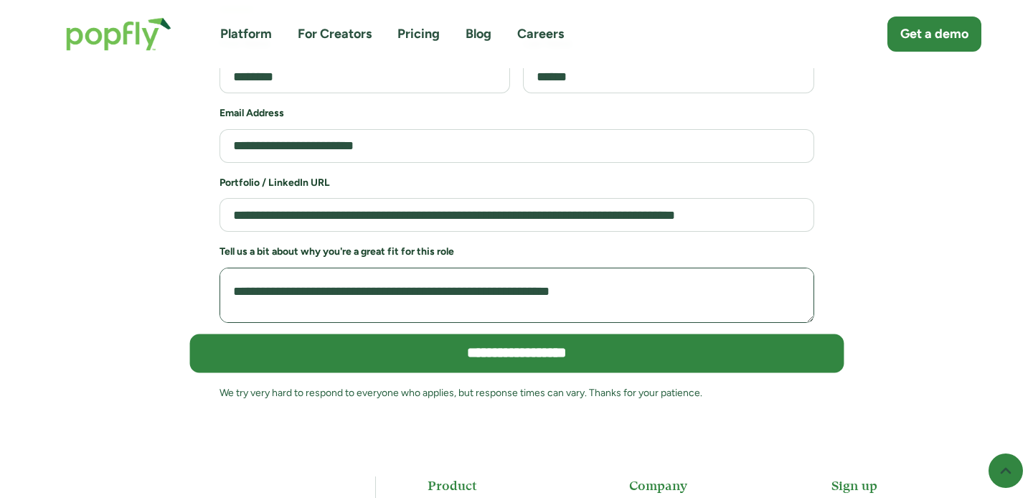
scroll to position [508, 0]
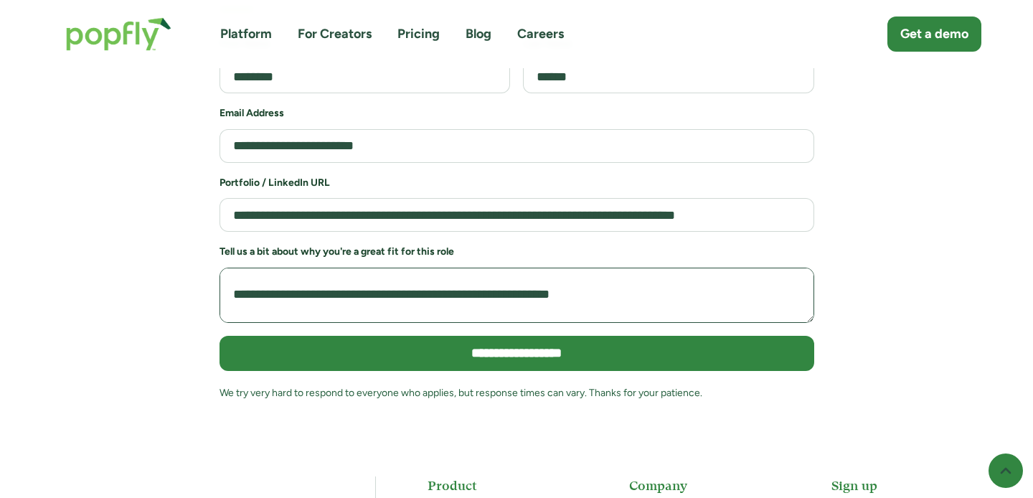
click at [390, 268] on textarea "Job Application Form" at bounding box center [517, 295] width 595 height 55
click at [420, 268] on textarea "Job Application Form" at bounding box center [517, 295] width 595 height 55
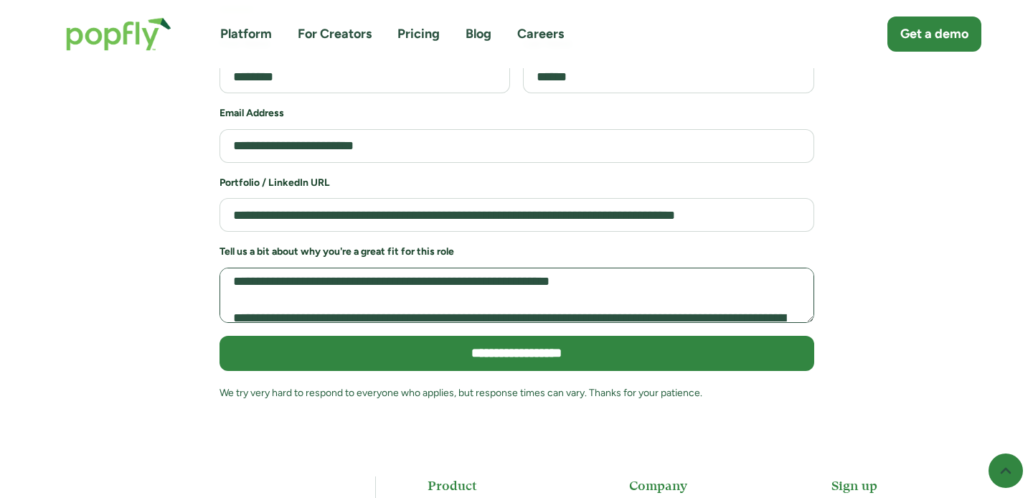
scroll to position [527, 0]
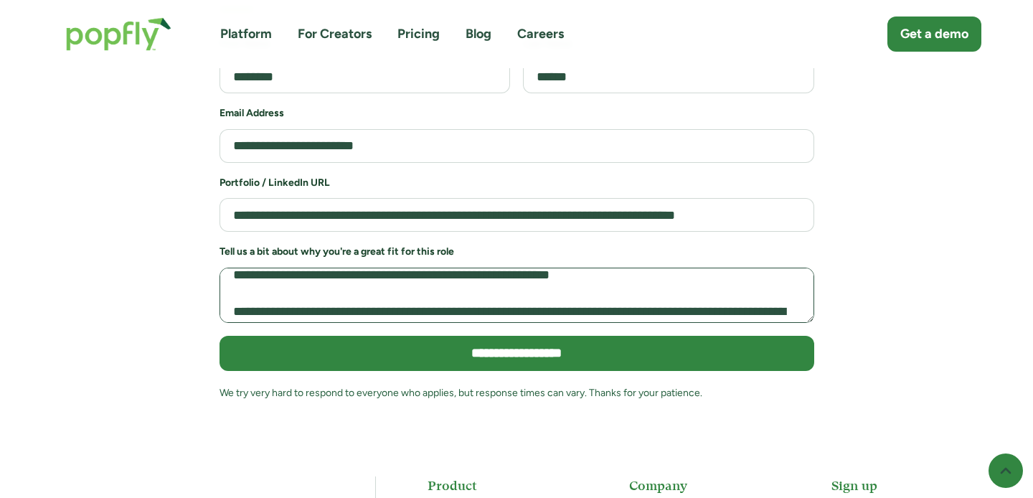
click at [357, 268] on textarea "Job Application Form" at bounding box center [517, 295] width 595 height 55
click at [392, 268] on textarea "Job Application Form" at bounding box center [517, 295] width 595 height 55
click at [440, 268] on textarea "Job Application Form" at bounding box center [517, 295] width 595 height 55
click at [485, 268] on textarea "Job Application Form" at bounding box center [517, 295] width 595 height 55
click at [502, 268] on textarea "Job Application Form" at bounding box center [517, 295] width 595 height 55
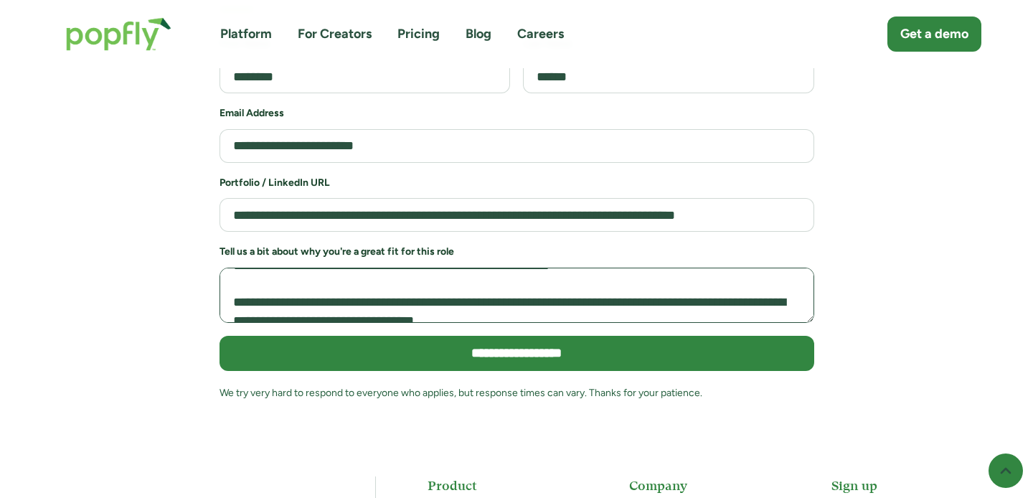
scroll to position [543, 0]
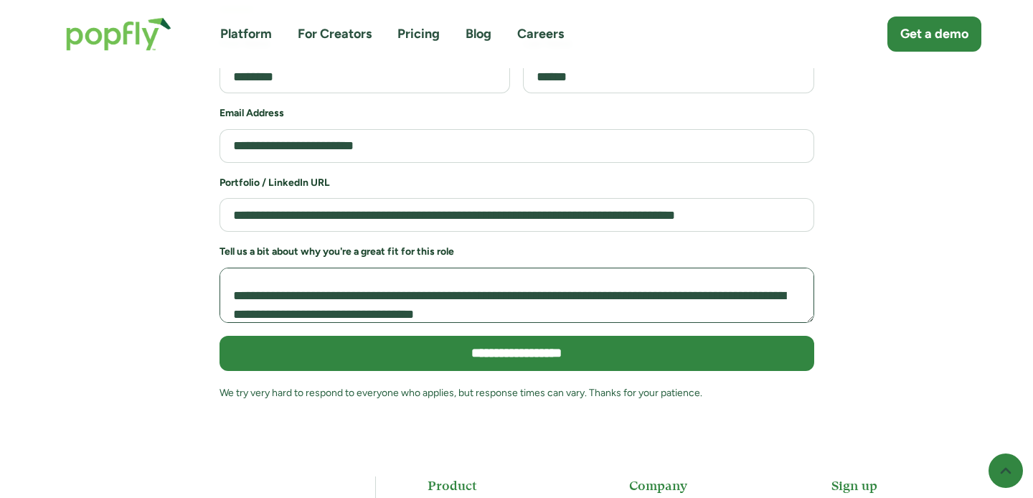
click at [478, 268] on textarea "Job Application Form" at bounding box center [517, 295] width 595 height 55
click at [518, 268] on textarea "Job Application Form" at bounding box center [517, 295] width 595 height 55
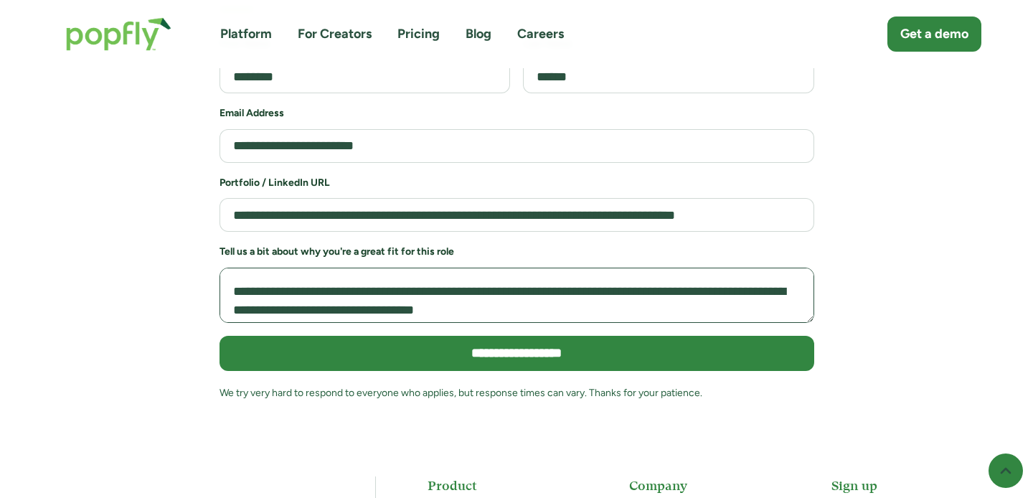
scroll to position [544, 0]
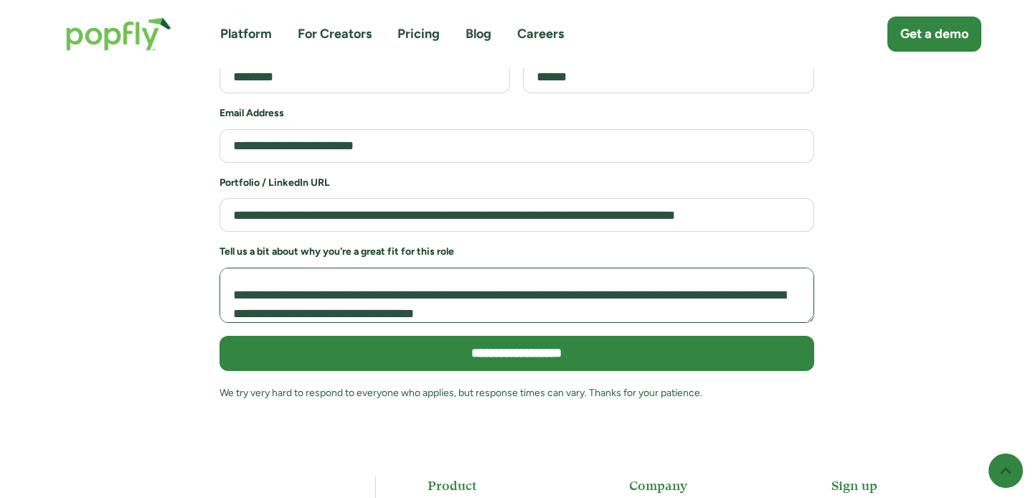
click at [413, 268] on textarea "Job Application Form" at bounding box center [517, 295] width 595 height 55
click at [430, 268] on textarea "Job Application Form" at bounding box center [517, 295] width 595 height 55
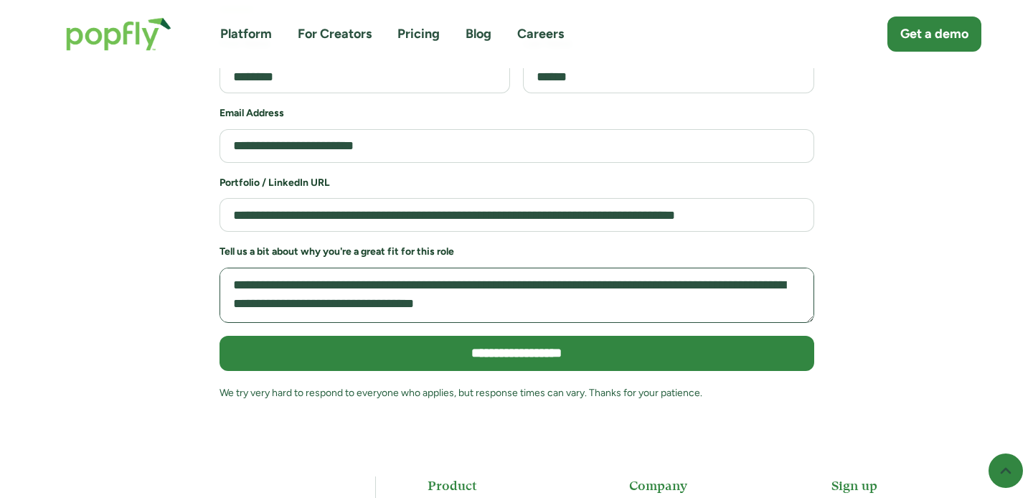
scroll to position [613, 0]
click at [444, 268] on textarea "Job Application Form" at bounding box center [517, 295] width 595 height 55
click at [454, 268] on textarea "Job Application Form" at bounding box center [517, 295] width 595 height 55
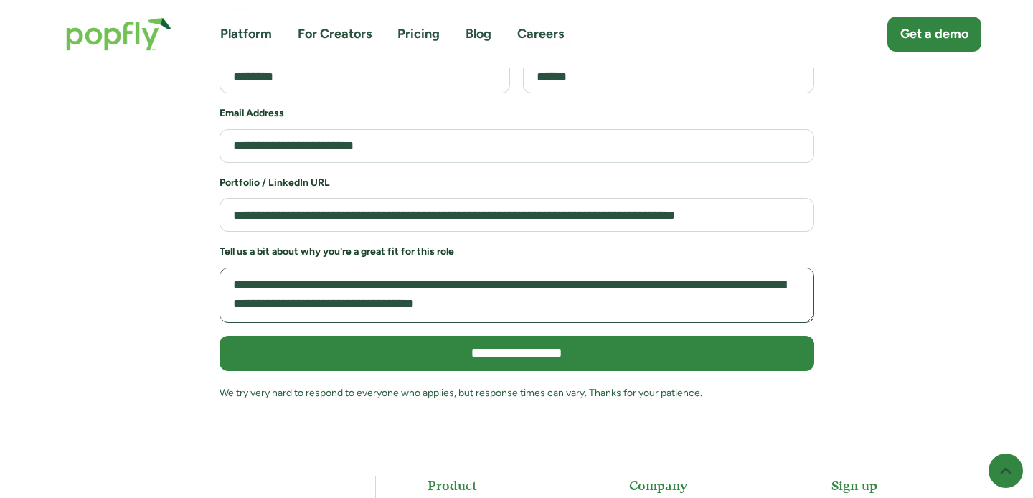
click at [454, 268] on textarea "Job Application Form" at bounding box center [517, 295] width 595 height 55
click at [461, 268] on textarea "Job Application Form" at bounding box center [517, 295] width 595 height 55
click at [489, 268] on textarea "Job Application Form" at bounding box center [517, 295] width 595 height 55
click at [509, 268] on textarea "Job Application Form" at bounding box center [517, 295] width 595 height 55
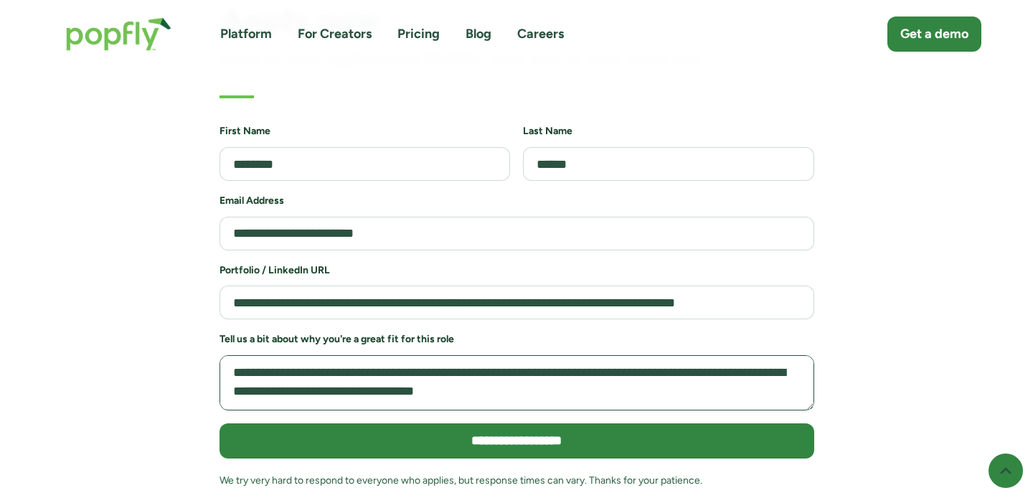
click at [319, 355] on textarea "Job Application Form" at bounding box center [517, 382] width 595 height 55
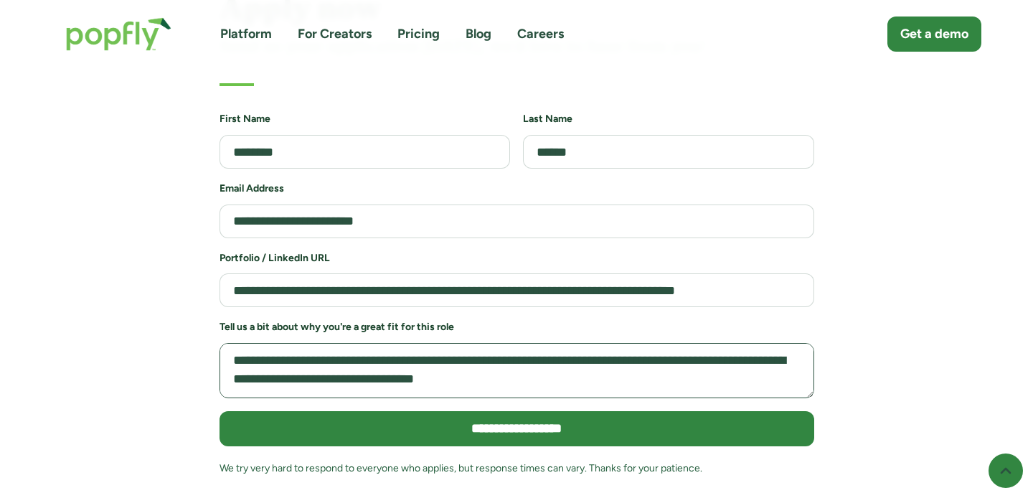
scroll to position [601, 0]
click at [368, 343] on textarea "Job Application Form" at bounding box center [517, 370] width 595 height 55
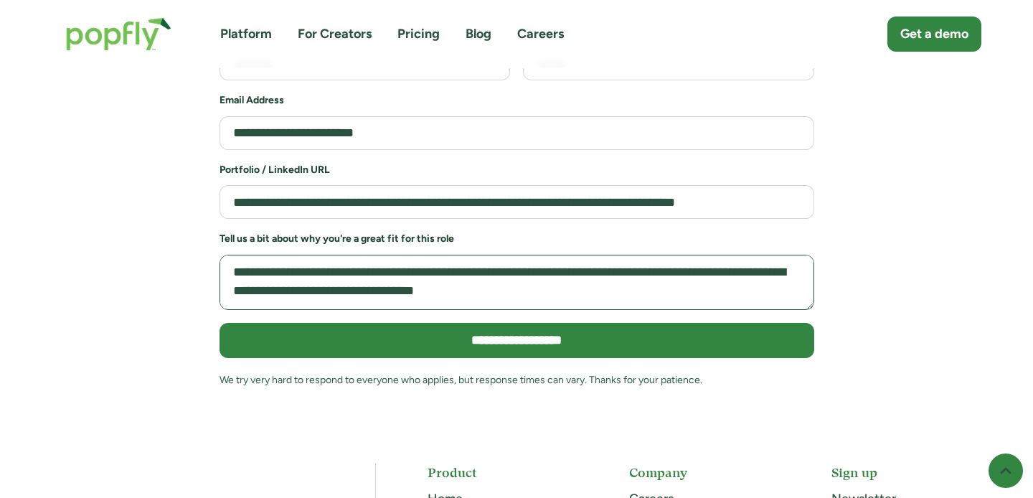
scroll to position [598, 0]
click at [399, 255] on textarea "Job Application Form" at bounding box center [517, 282] width 595 height 55
type textarea "**********"
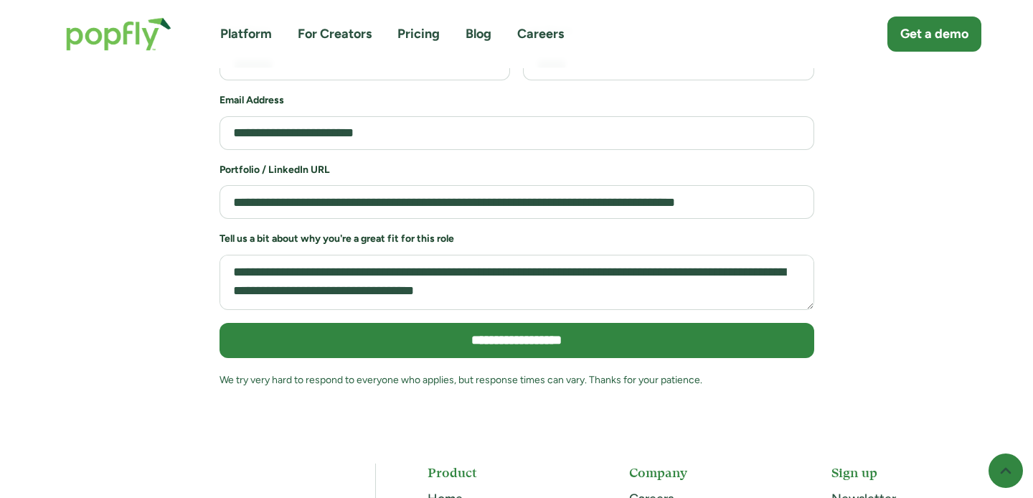
click at [909, 212] on div "**********" at bounding box center [516, 158] width 965 height 510
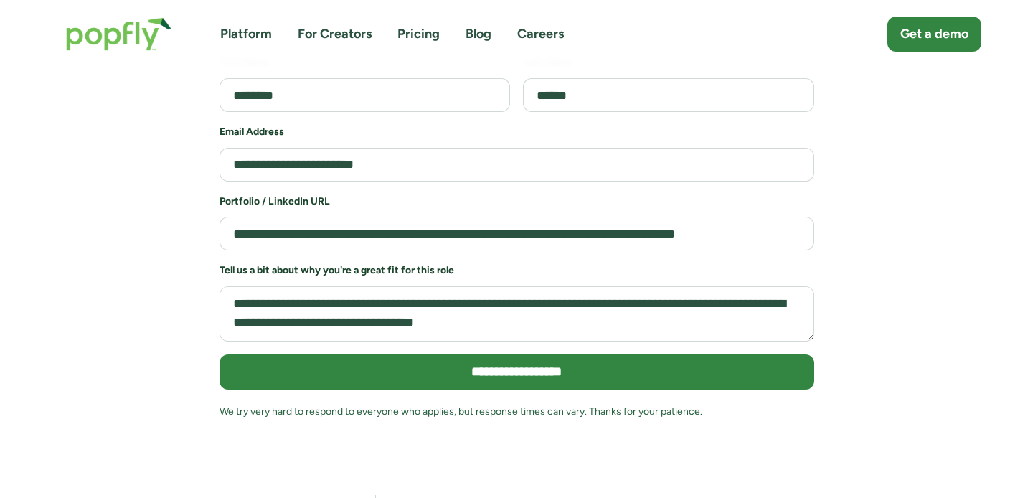
scroll to position [609, 0]
click at [583, 286] on textarea "Job Application Form" at bounding box center [517, 313] width 595 height 55
click at [604, 286] on textarea "Job Application Form" at bounding box center [517, 313] width 595 height 55
click at [601, 286] on textarea "Job Application Form" at bounding box center [517, 313] width 595 height 55
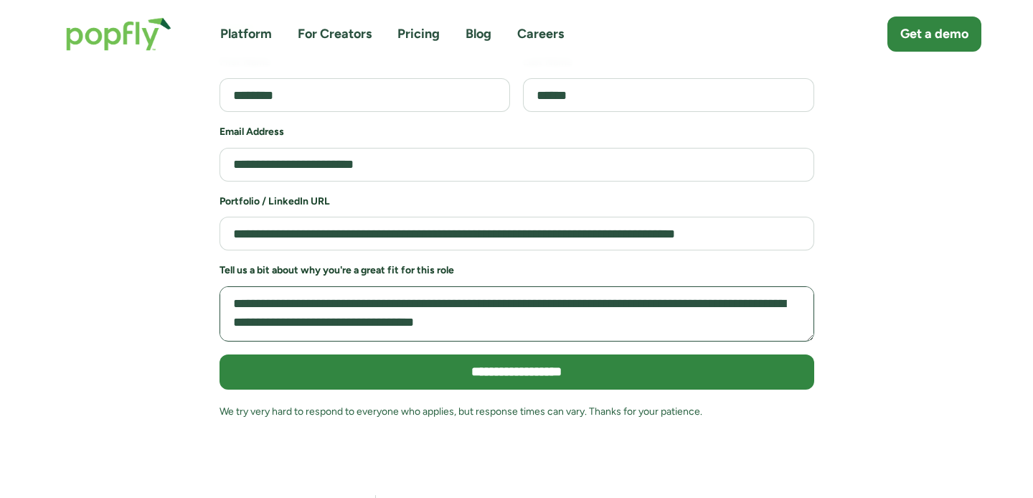
scroll to position [599, 0]
click at [901, 268] on div "**********" at bounding box center [516, 190] width 965 height 510
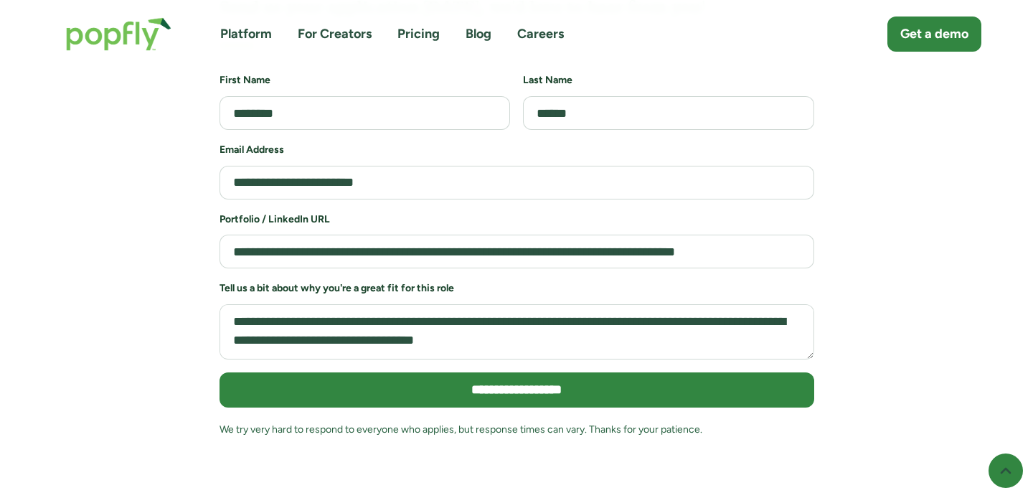
scroll to position [3189, 0]
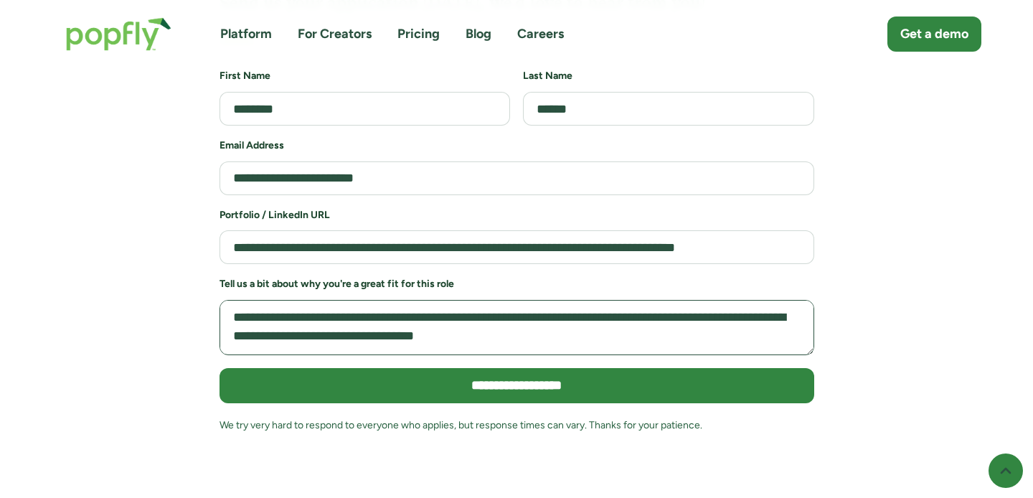
click at [527, 300] on textarea "Job Application Form" at bounding box center [517, 327] width 595 height 55
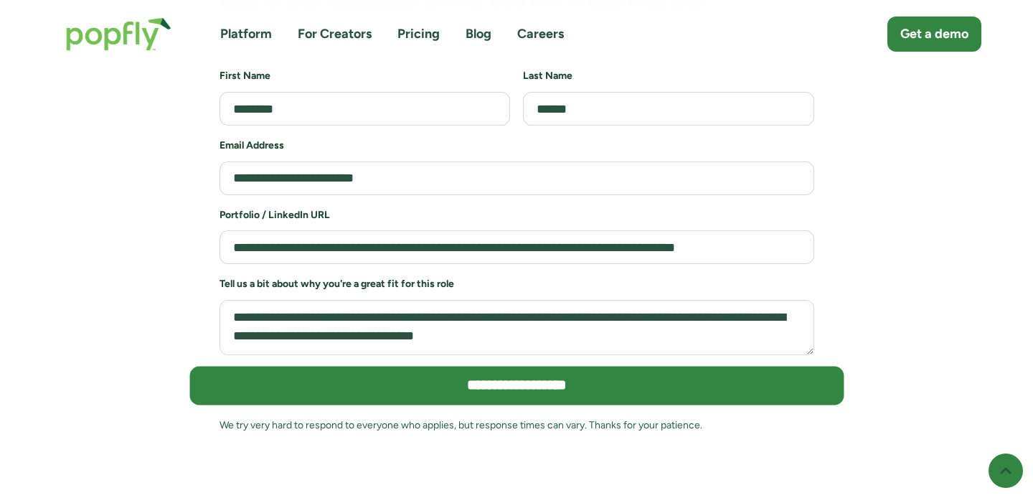
click at [503, 367] on input "**********" at bounding box center [516, 386] width 655 height 39
type input "**********"
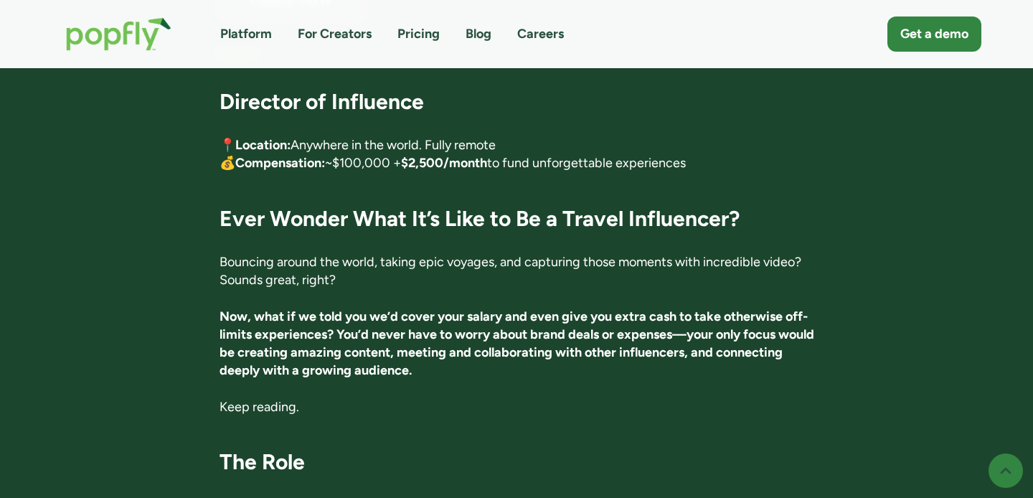
scroll to position [280, 0]
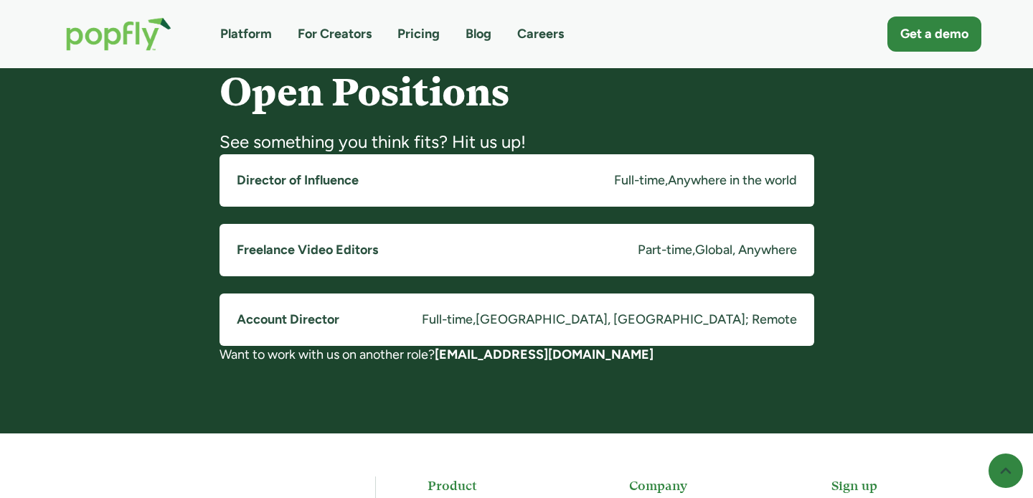
scroll to position [1145, 0]
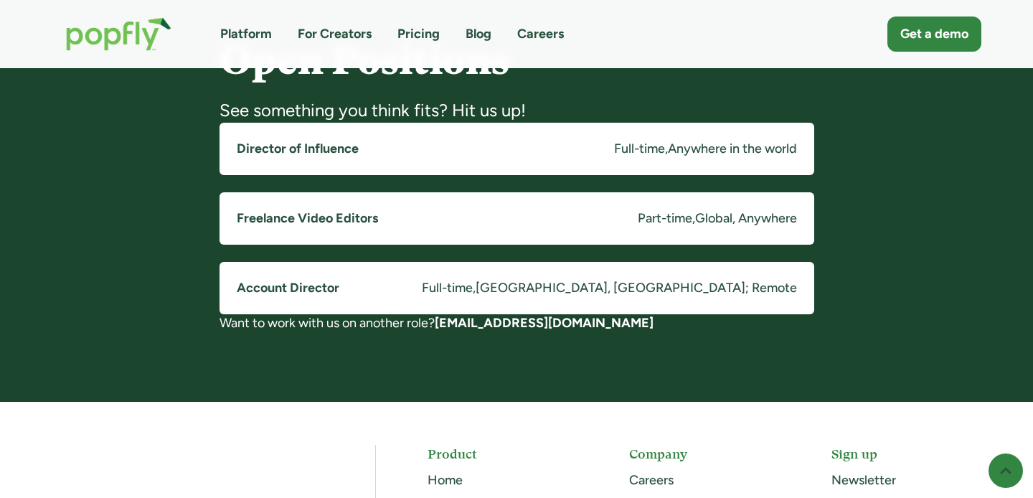
click at [361, 215] on h5 "Freelance Video Editors" at bounding box center [307, 219] width 141 height 18
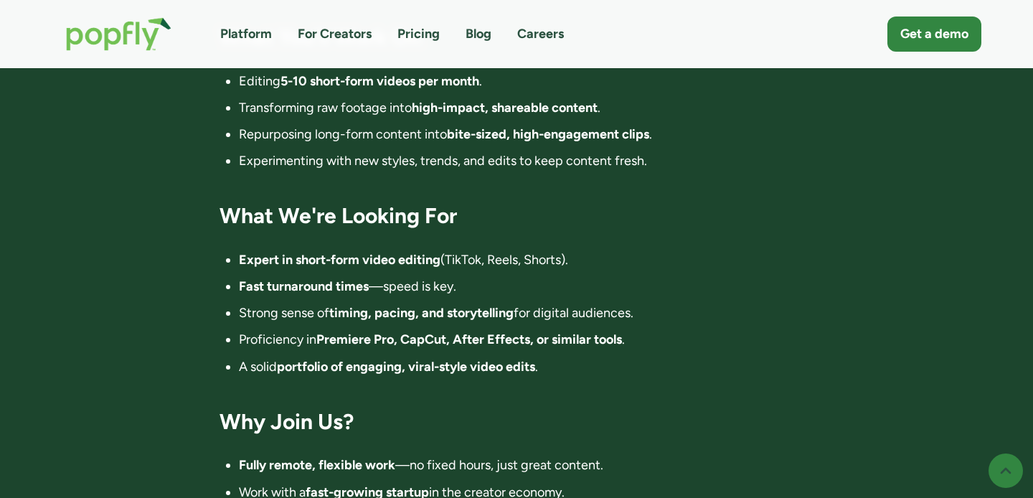
scroll to position [852, 0]
